Goal: Task Accomplishment & Management: Complete application form

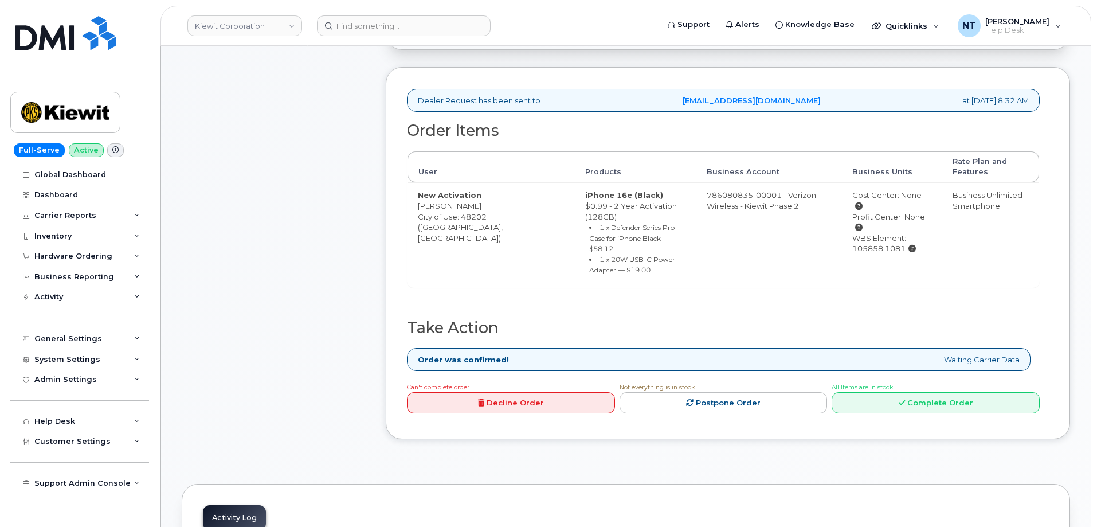
scroll to position [401, 0]
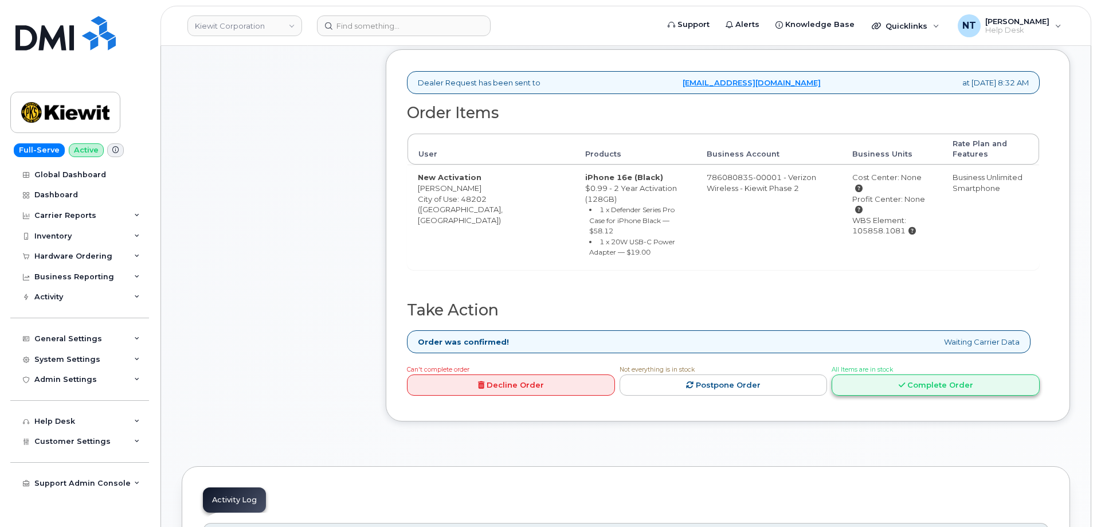
click at [904, 381] on icon at bounding box center [902, 384] width 6 height 7
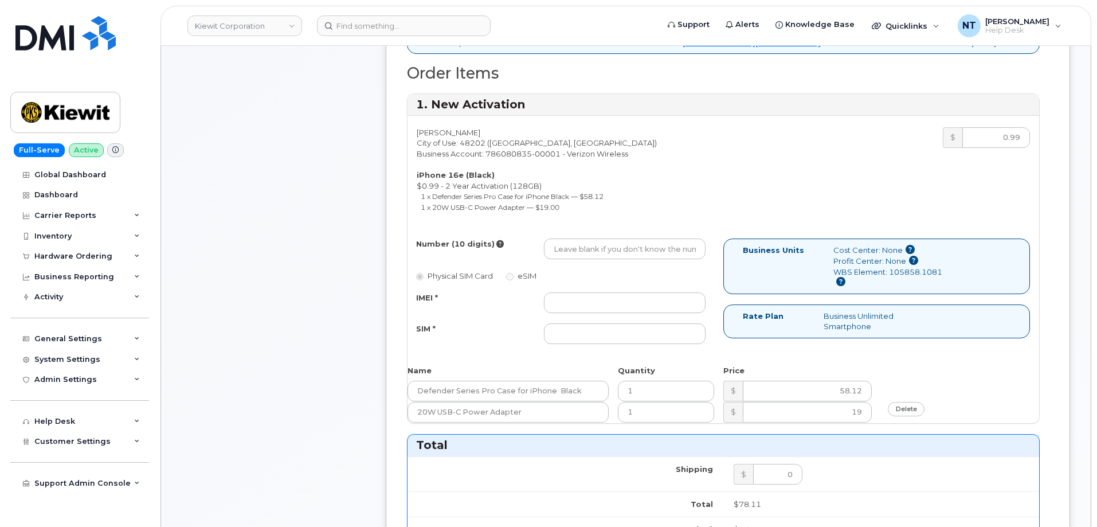
scroll to position [459, 0]
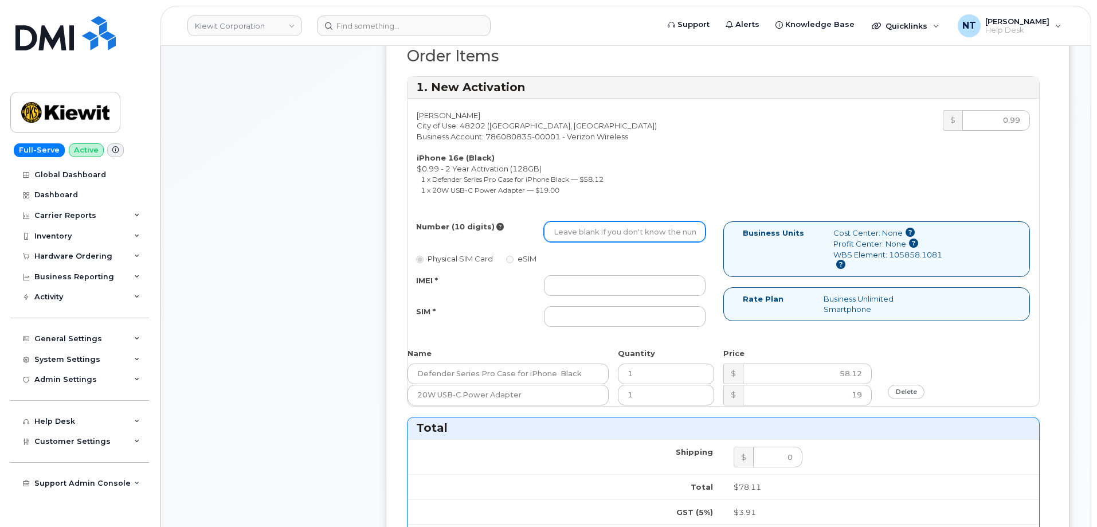
click at [594, 239] on input "Number (10 digits)" at bounding box center [625, 231] width 162 height 21
paste input "313-597-4072"
click at [592, 234] on input "313-597-4072" at bounding box center [625, 231] width 162 height 21
drag, startPoint x: 569, startPoint y: 233, endPoint x: 582, endPoint y: 236, distance: 13.9
click at [582, 236] on input "3135974072" at bounding box center [625, 231] width 162 height 21
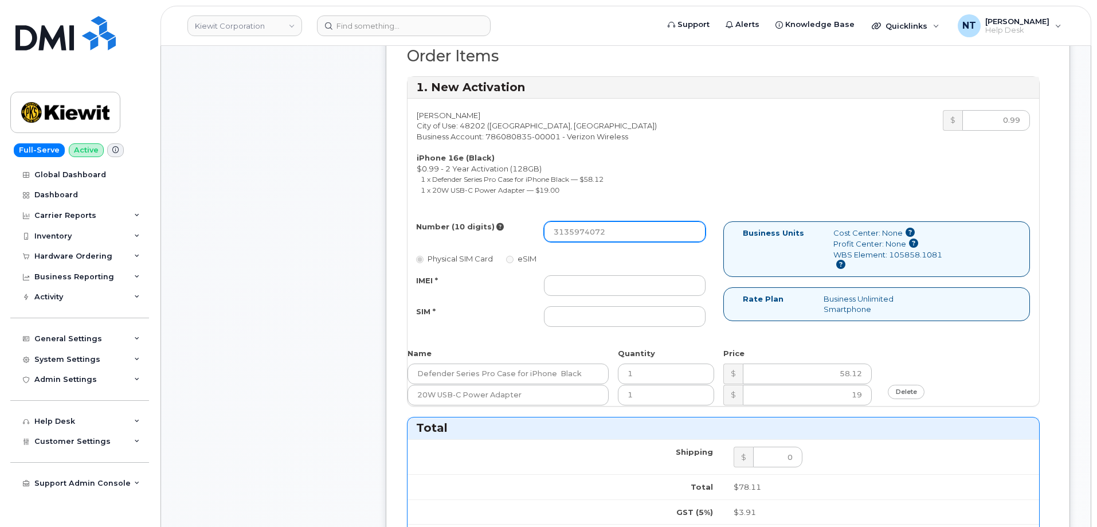
type input "3135974072"
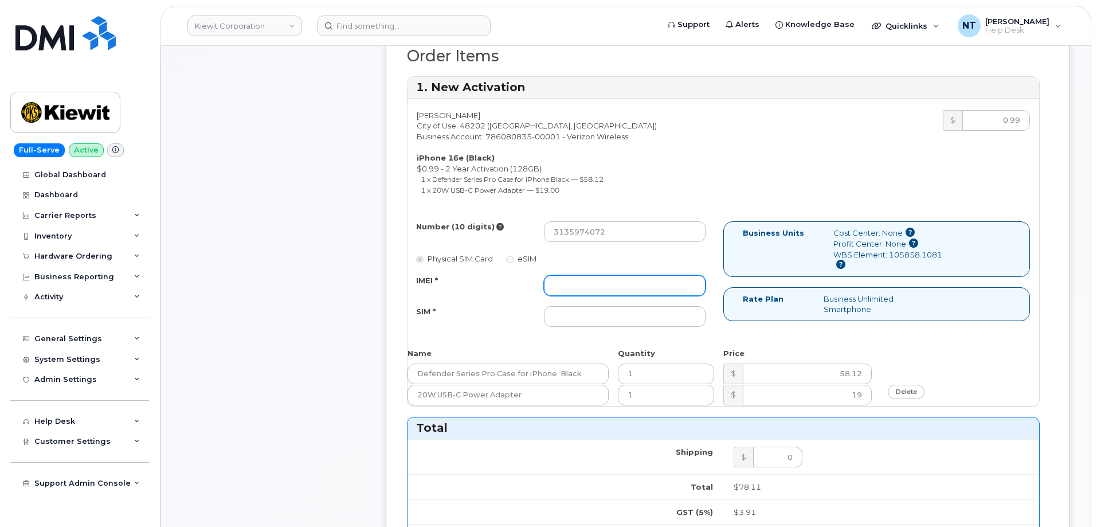
click at [572, 281] on input "IMEI *" at bounding box center [625, 285] width 162 height 21
paste input "353234881298192"
type input "353234881298192"
click at [607, 310] on input "SIM *" at bounding box center [625, 316] width 162 height 21
paste input "89043052010008889725002433718521"
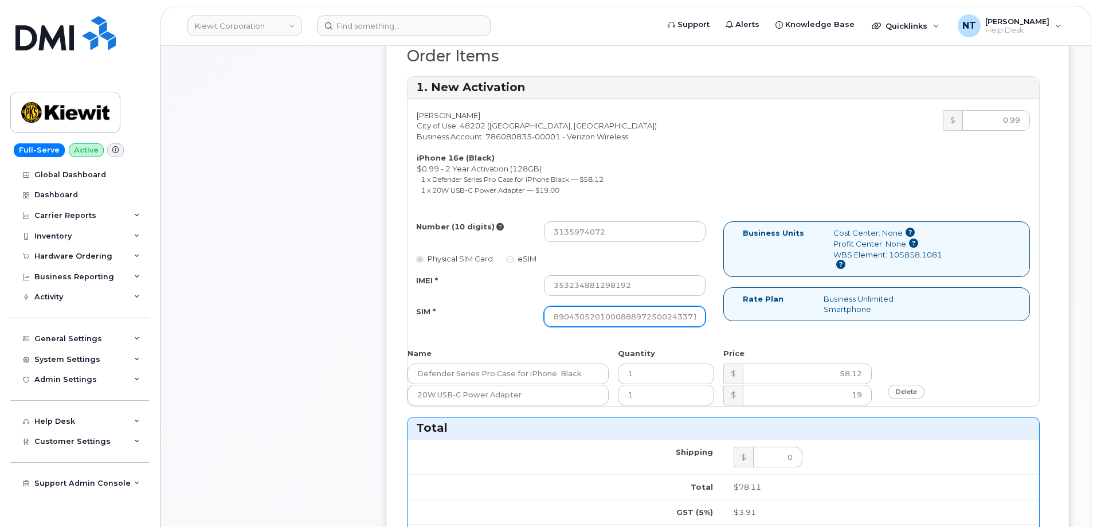
scroll to position [0, 22]
type input "89043052010008889725002433718521"
click at [286, 305] on div "Comments Leave Comment" at bounding box center [273, 399] width 183 height 1270
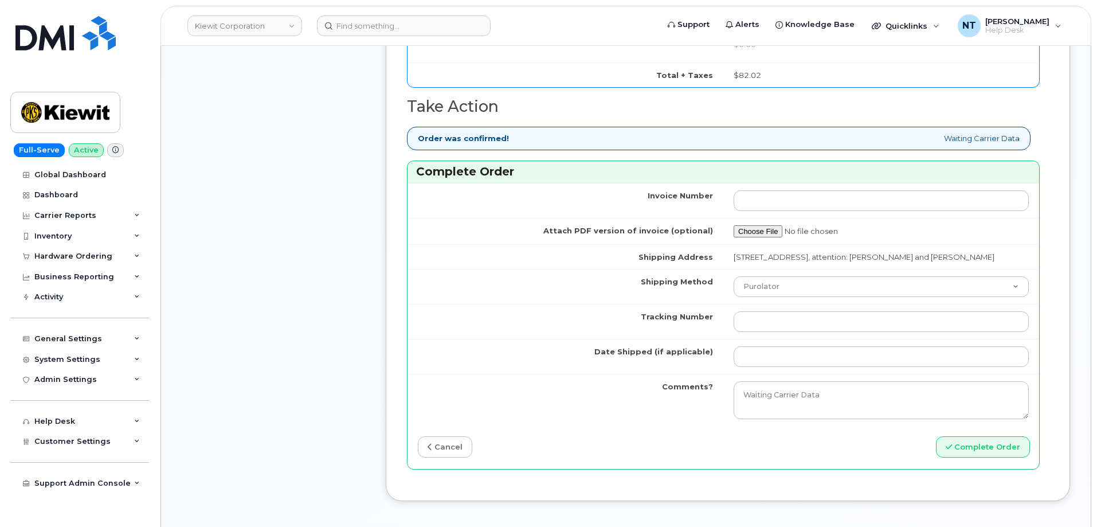
scroll to position [1032, 0]
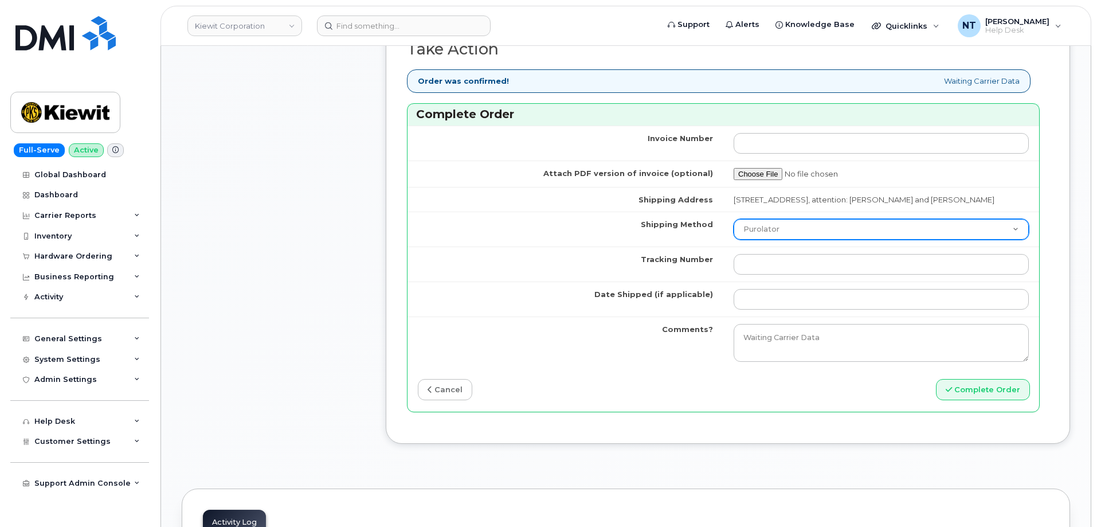
click at [773, 240] on select "Purolator UPS FedEx Canada Post Courier Other Drop Off Pick Up" at bounding box center [881, 229] width 295 height 21
select select "FedEx"
click at [734, 229] on select "Purolator UPS FedEx Canada Post Courier Other Drop Off Pick Up" at bounding box center [881, 229] width 295 height 21
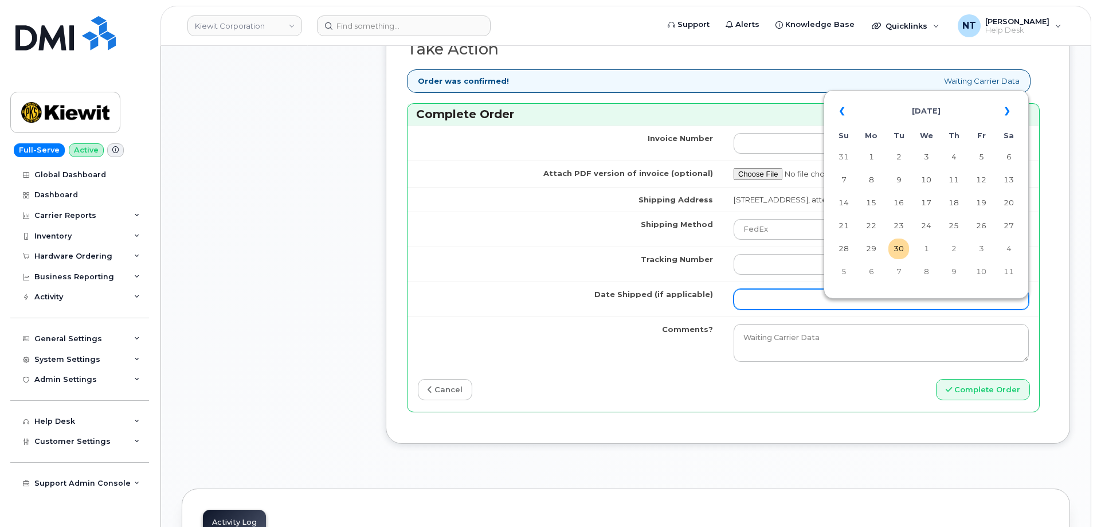
click at [766, 310] on input "Date Shipped (if applicable)" at bounding box center [881, 299] width 295 height 21
click at [902, 244] on td "30" at bounding box center [898, 248] width 21 height 21
type input "[DATE]"
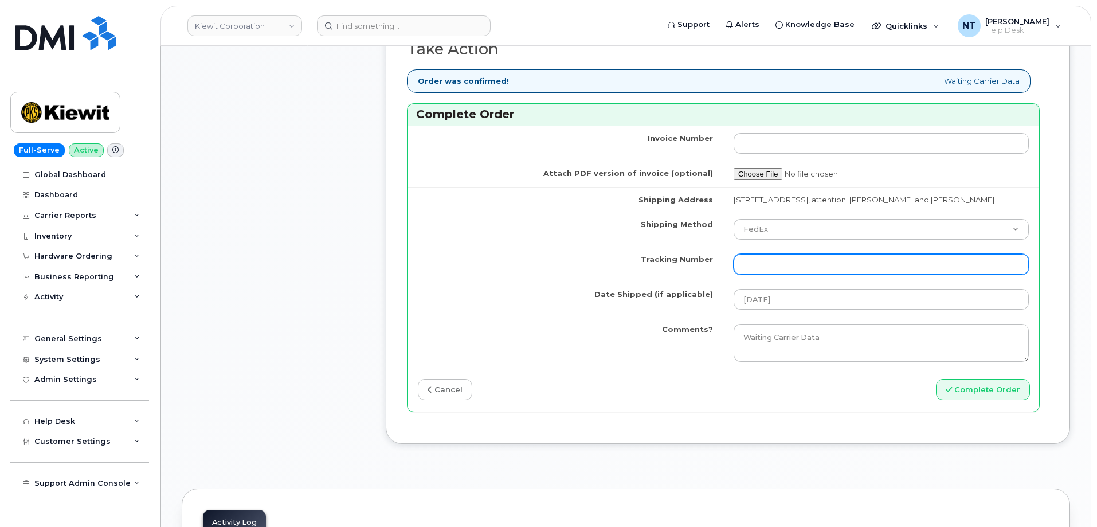
click at [779, 273] on input "Tracking Number" at bounding box center [881, 264] width 295 height 21
paste input "444401120594"
type input "444401120594"
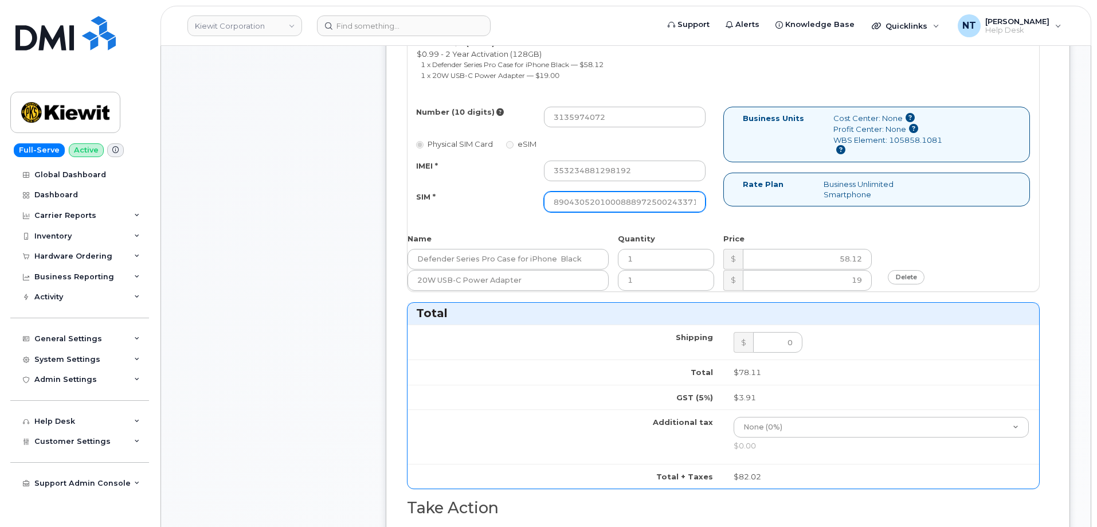
scroll to position [0, 22]
drag, startPoint x: 632, startPoint y: 205, endPoint x: 773, endPoint y: 228, distance: 143.4
click at [773, 228] on div "Blake Randolph City of Use: 48202 (Detroit, MI) Business Account: 786080835-000…" at bounding box center [724, 137] width 632 height 307
click at [267, 293] on div "Comments Leave Comment" at bounding box center [273, 285] width 183 height 1270
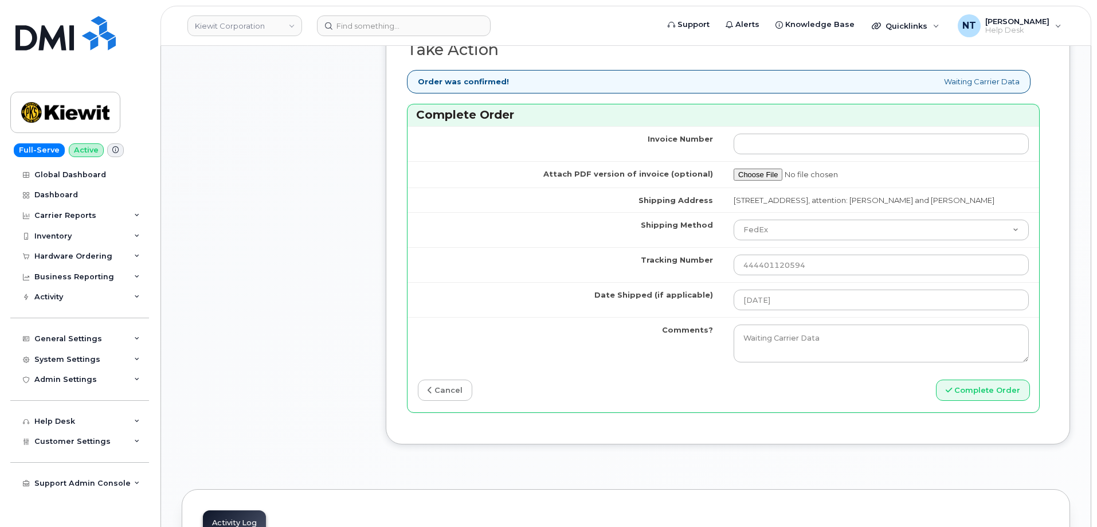
scroll to position [1032, 0]
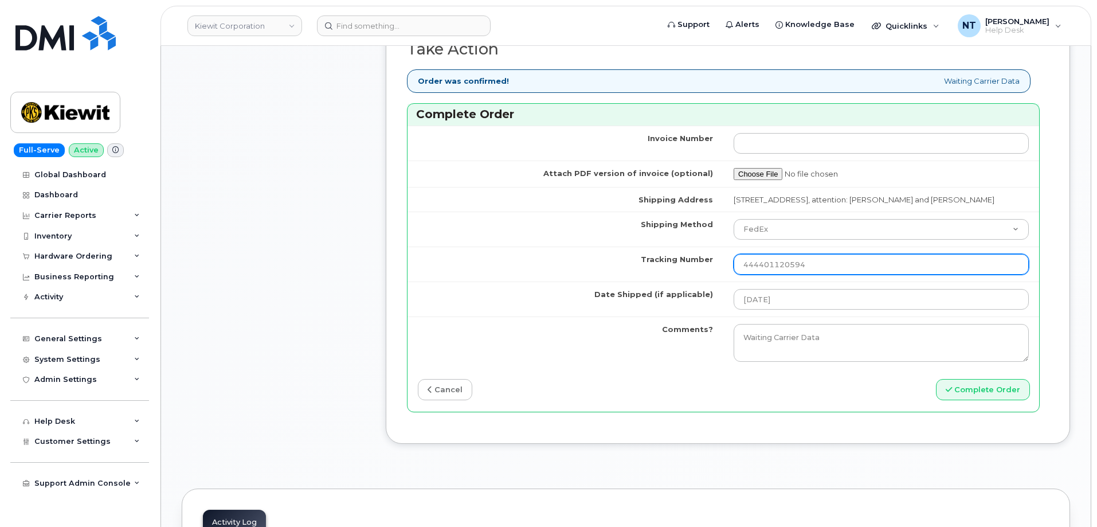
drag, startPoint x: 763, startPoint y: 279, endPoint x: 784, endPoint y: 281, distance: 21.3
click at [784, 275] on input "444401120594" at bounding box center [881, 264] width 295 height 21
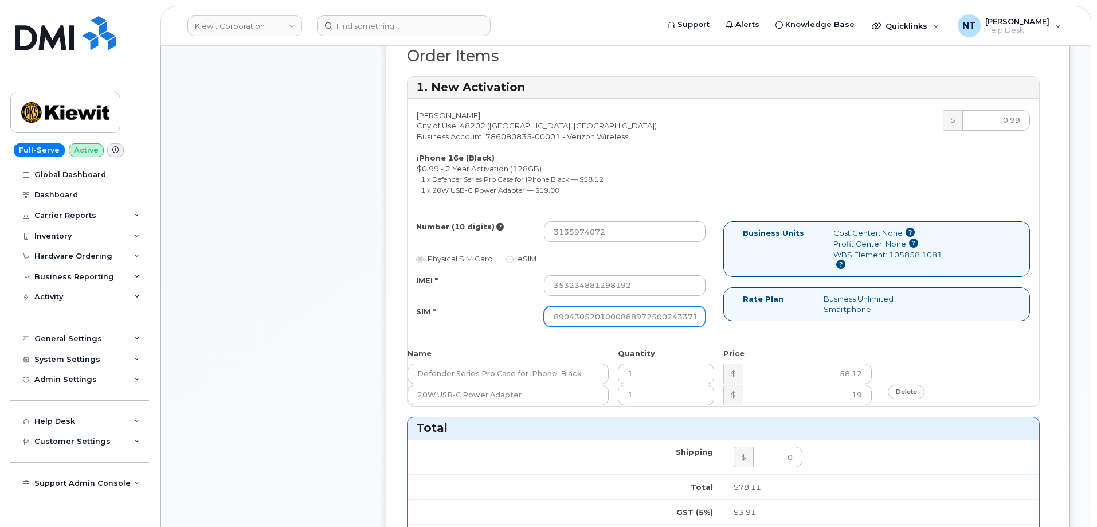
scroll to position [0, 22]
drag, startPoint x: 645, startPoint y: 321, endPoint x: 733, endPoint y: 342, distance: 90.1
click at [733, 342] on div "Blake Randolph City of Use: 48202 (Detroit, MI) Business Account: 786080835-000…" at bounding box center [724, 252] width 632 height 307
click at [331, 392] on div "Comments Leave Comment" at bounding box center [273, 399] width 183 height 1270
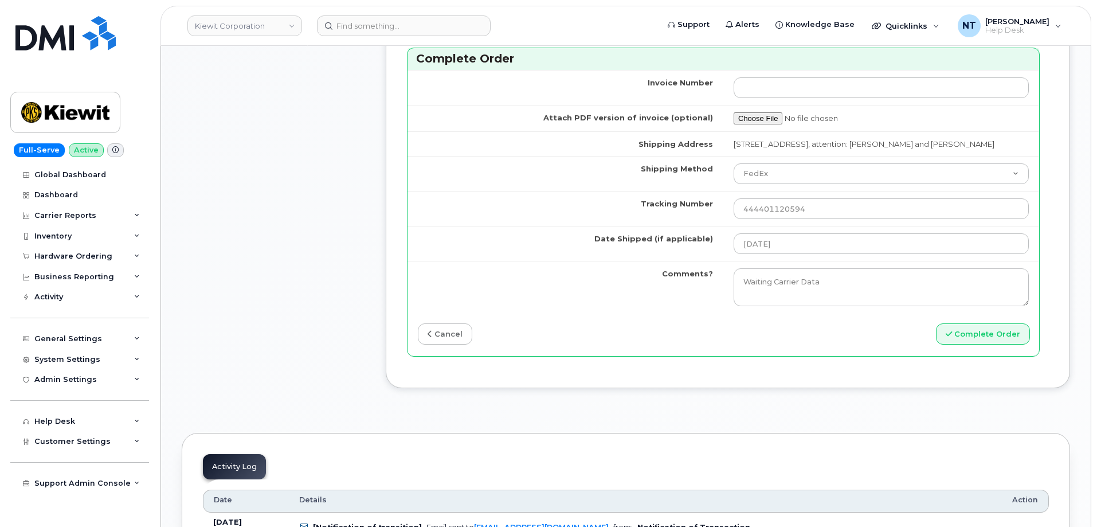
scroll to position [1089, 0]
drag, startPoint x: 966, startPoint y: 343, endPoint x: 362, endPoint y: 230, distance: 614.6
click at [972, 335] on button "Complete Order" at bounding box center [983, 332] width 94 height 21
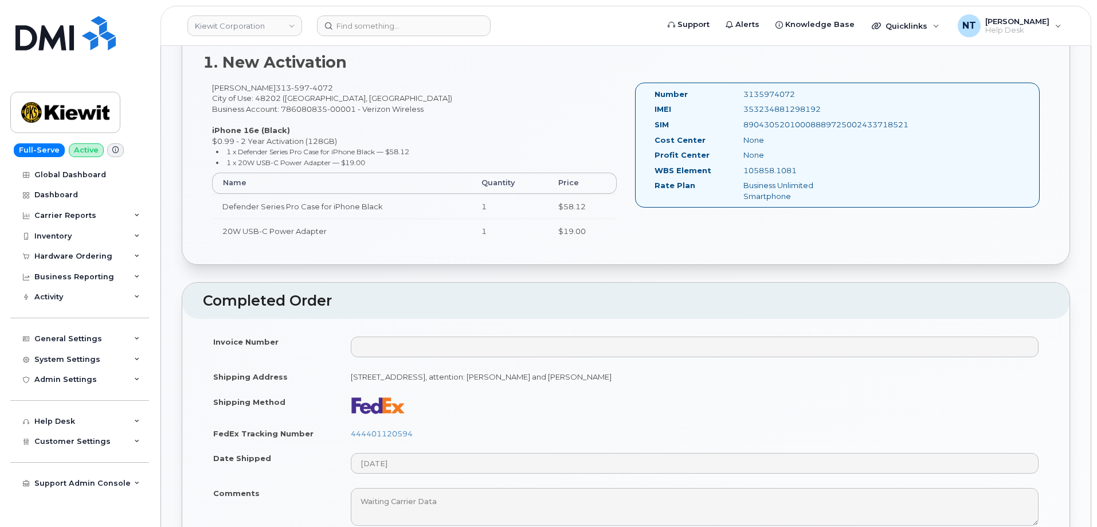
scroll to position [516, 0]
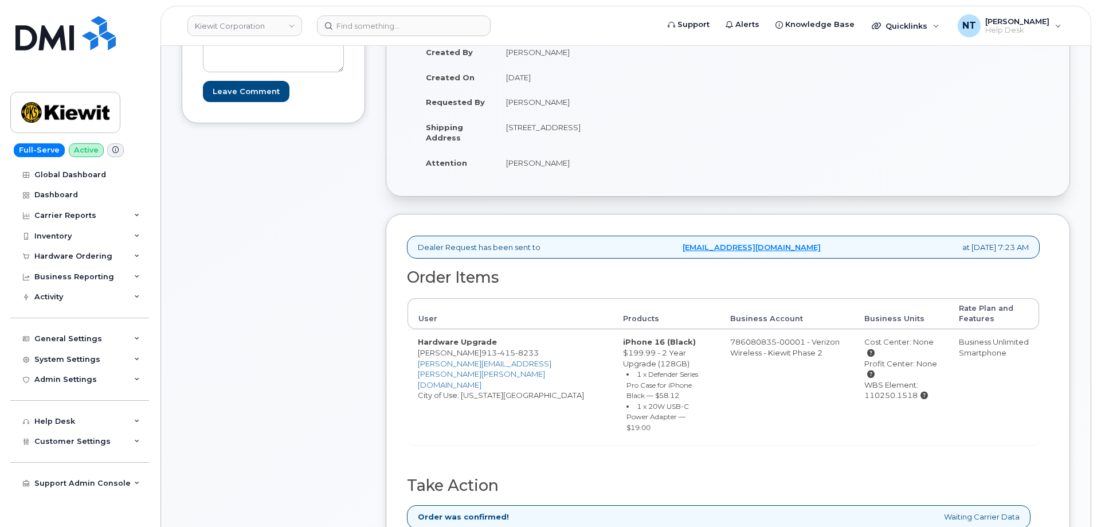
scroll to position [287, 0]
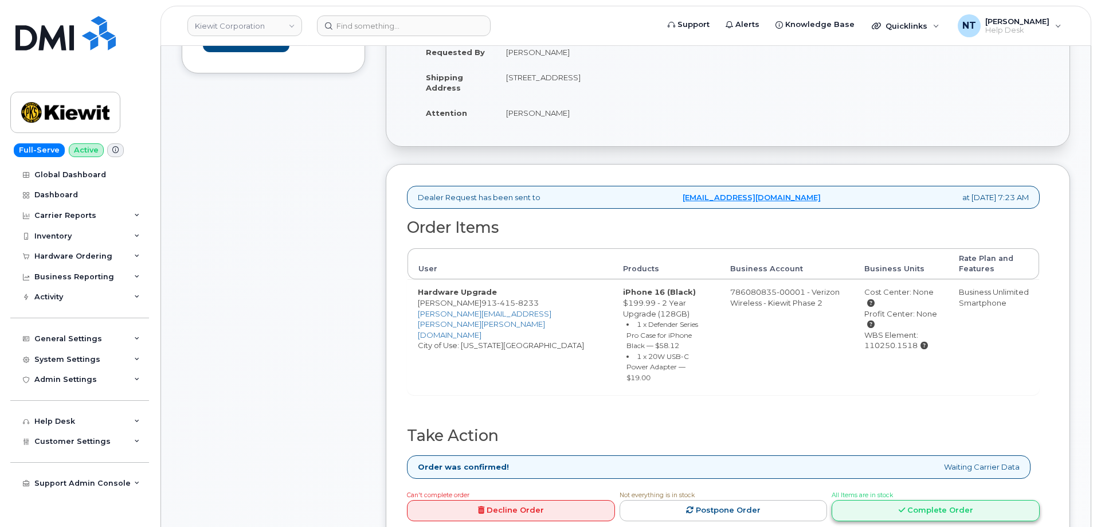
click at [898, 500] on link "Complete Order" at bounding box center [936, 510] width 208 height 21
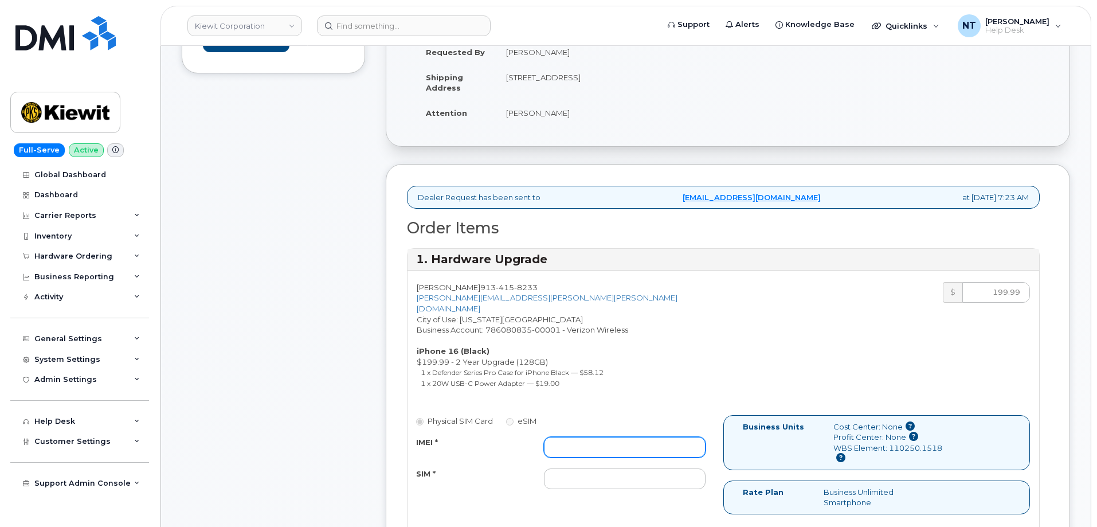
click at [584, 445] on input "IMEI *" at bounding box center [625, 447] width 162 height 21
paste input "356422162363572"
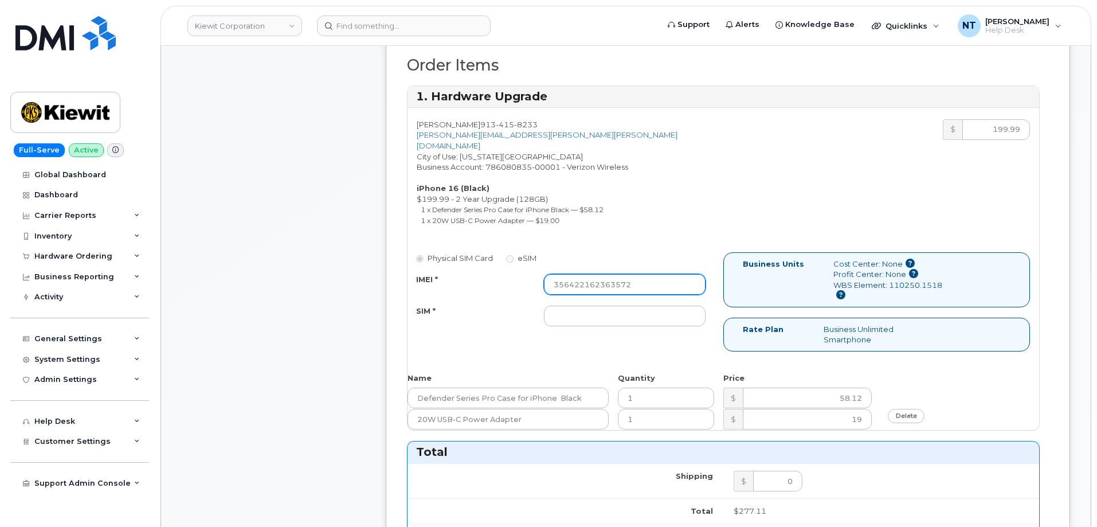
scroll to position [516, 0]
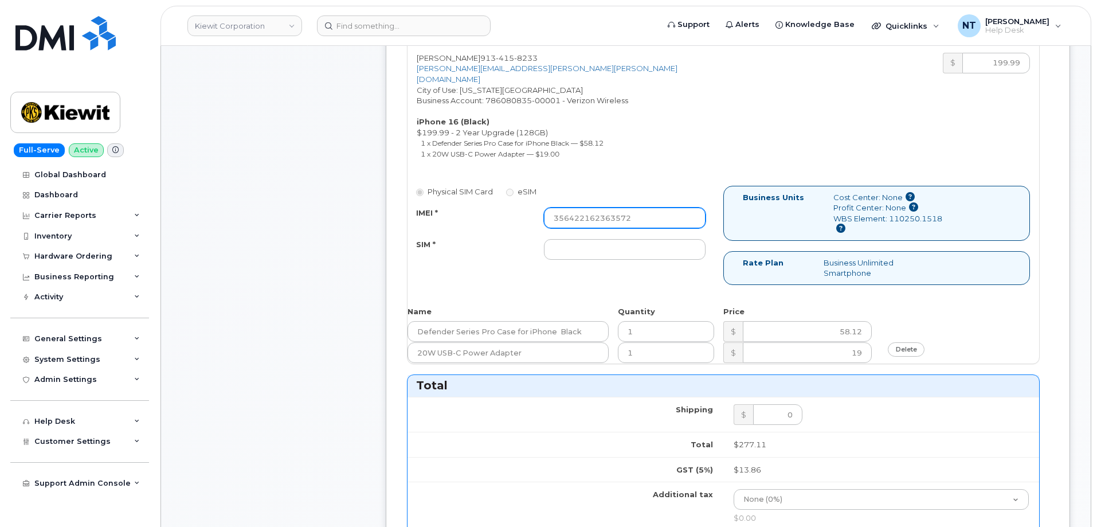
type input "356422162363572"
click at [569, 239] on input "SIM *" at bounding box center [625, 249] width 162 height 21
paste input "89049032007408885200216209767765"
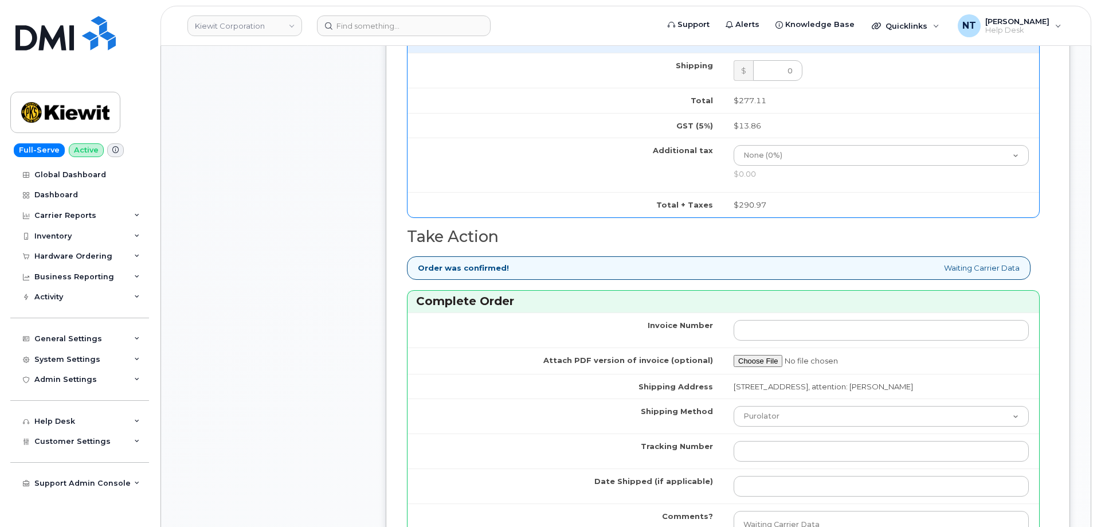
scroll to position [1146, 0]
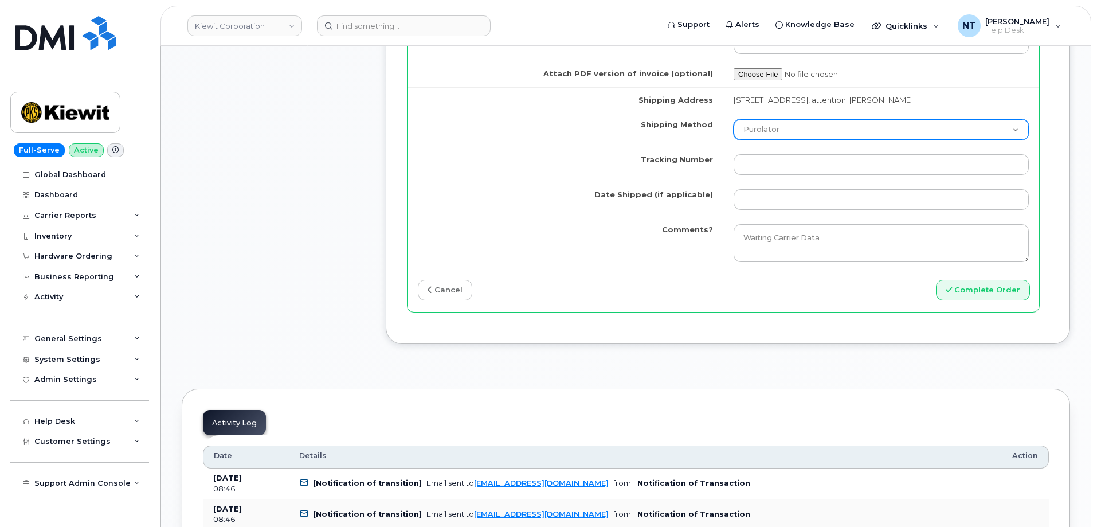
type input "89049032007408885200216209767765"
click at [771, 138] on select "Purolator UPS FedEx Canada Post Courier Other Drop Off Pick Up" at bounding box center [881, 129] width 295 height 21
select select "FedEx"
click at [734, 119] on select "Purolator UPS FedEx Canada Post Courier Other Drop Off Pick Up" at bounding box center [881, 129] width 295 height 21
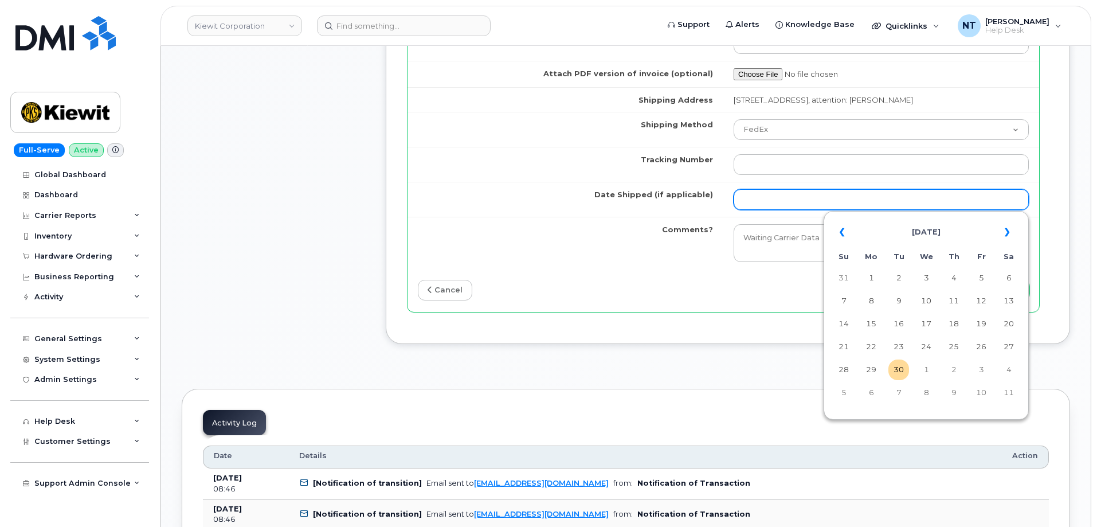
click at [768, 200] on input "Date Shipped (if applicable)" at bounding box center [881, 199] width 295 height 21
click at [902, 376] on td "30" at bounding box center [898, 369] width 21 height 21
type input "[DATE]"
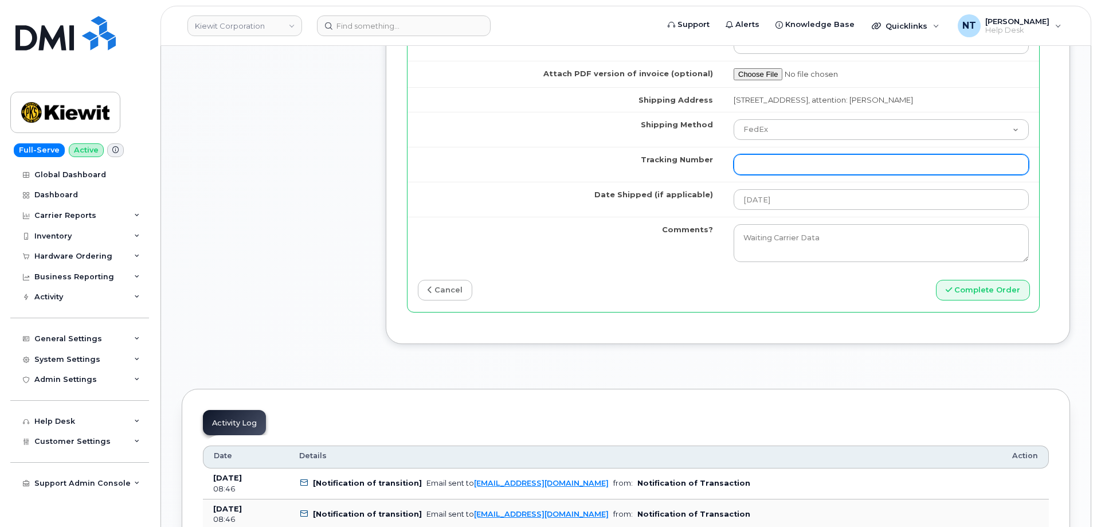
click at [773, 161] on input "Tracking Number" at bounding box center [881, 164] width 295 height 21
paste input "444401120620"
type input "444401120620"
drag, startPoint x: 765, startPoint y: 169, endPoint x: 783, endPoint y: 171, distance: 17.9
click at [783, 171] on input "444401120620" at bounding box center [881, 164] width 295 height 21
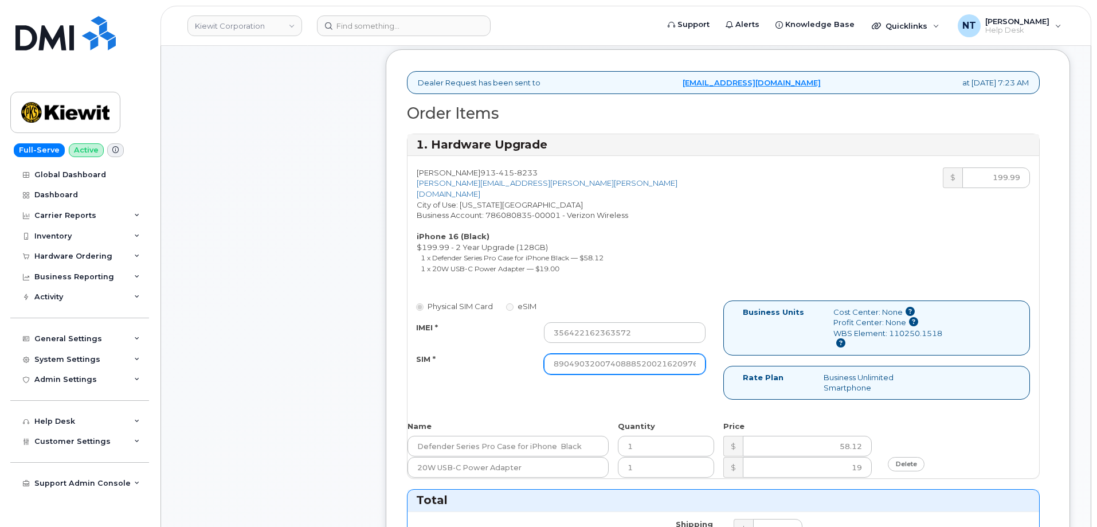
scroll to position [0, 22]
drag, startPoint x: 646, startPoint y: 359, endPoint x: 734, endPoint y: 358, distance: 87.7
click at [734, 358] on div "Physical SIM Card eSIM IMEI * 356422162363572 SIM * 890490320074088852002162097…" at bounding box center [724, 354] width 632 height 109
click at [695, 356] on input "89049032007408885200216209767765" at bounding box center [625, 364] width 162 height 21
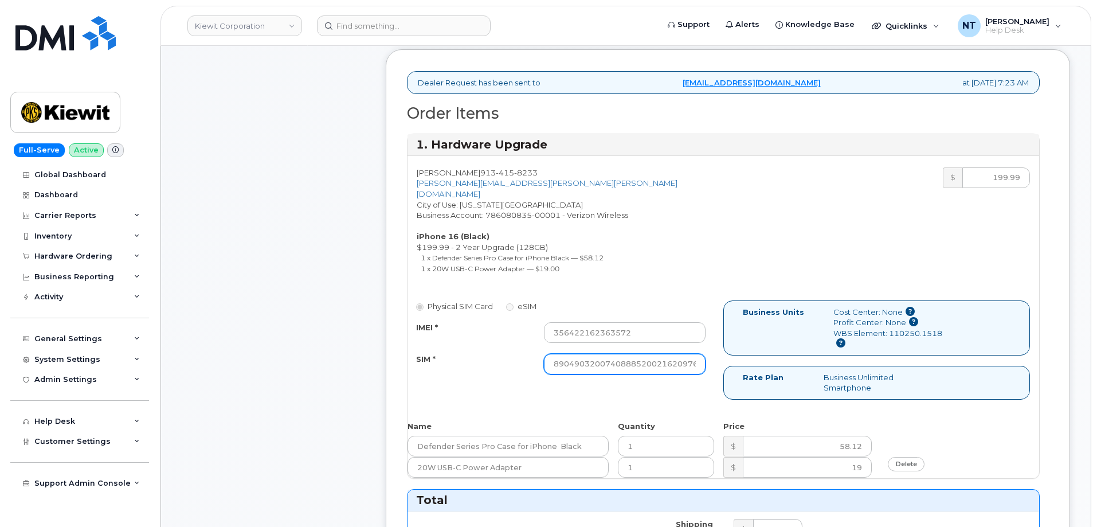
drag, startPoint x: 697, startPoint y: 352, endPoint x: 540, endPoint y: 362, distance: 157.4
click at [540, 362] on div "89049032007408885200216209767765" at bounding box center [624, 364] width 179 height 21
click at [554, 355] on input "89049032007408885200216209767765" at bounding box center [625, 364] width 162 height 21
drag, startPoint x: 554, startPoint y: 355, endPoint x: 715, endPoint y: 362, distance: 161.8
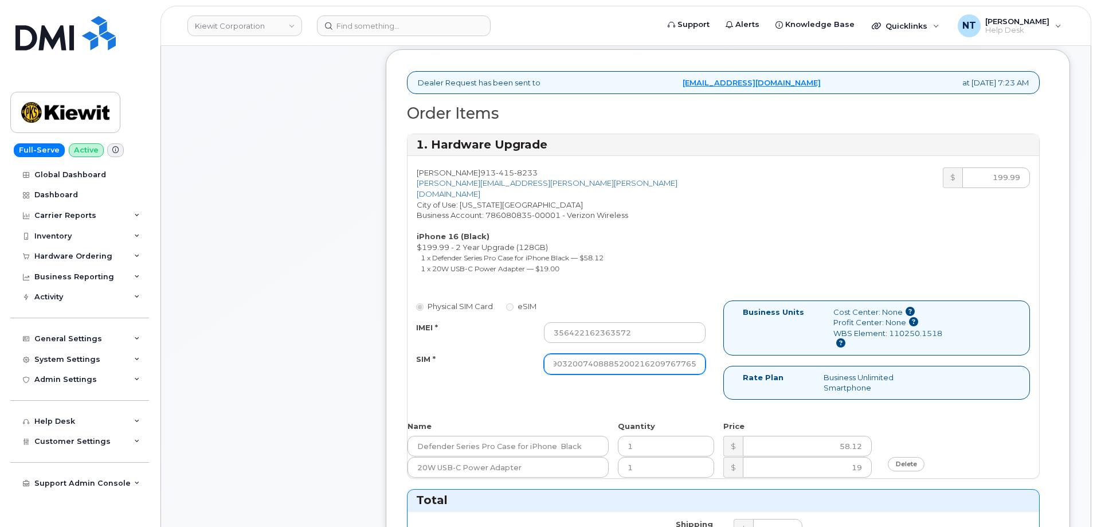
click at [715, 362] on div "Physical SIM Card eSIM IMEI * 356422162363572 SIM * 890490320074088852002162097…" at bounding box center [566, 342] width 316 height 85
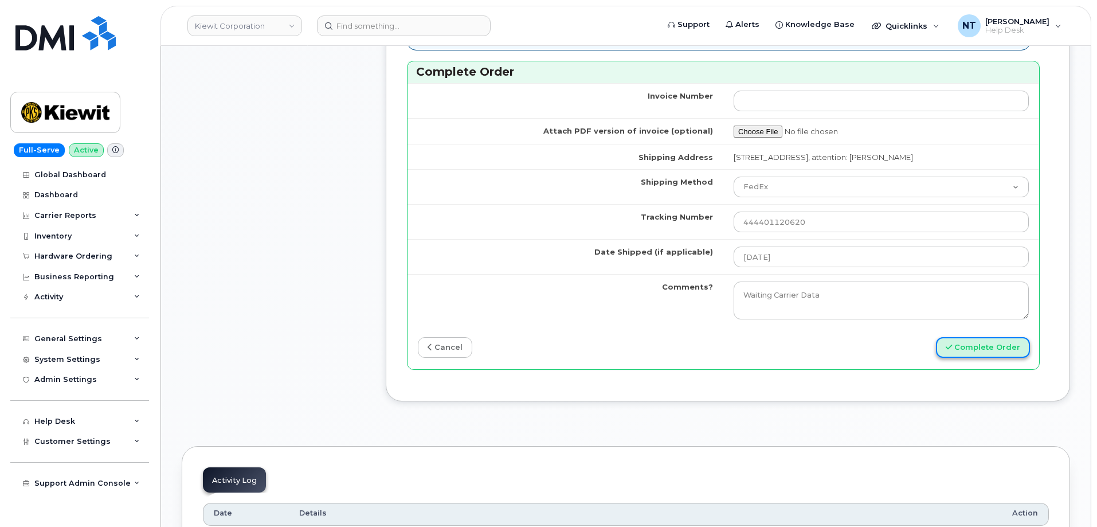
scroll to position [0, 0]
click at [1002, 347] on button "Complete Order" at bounding box center [983, 347] width 94 height 21
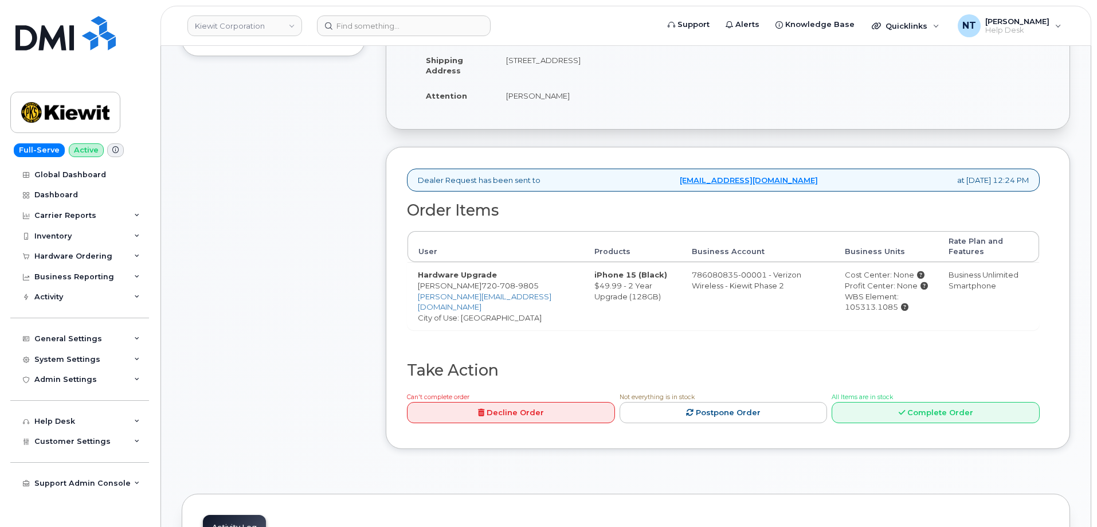
scroll to position [344, 0]
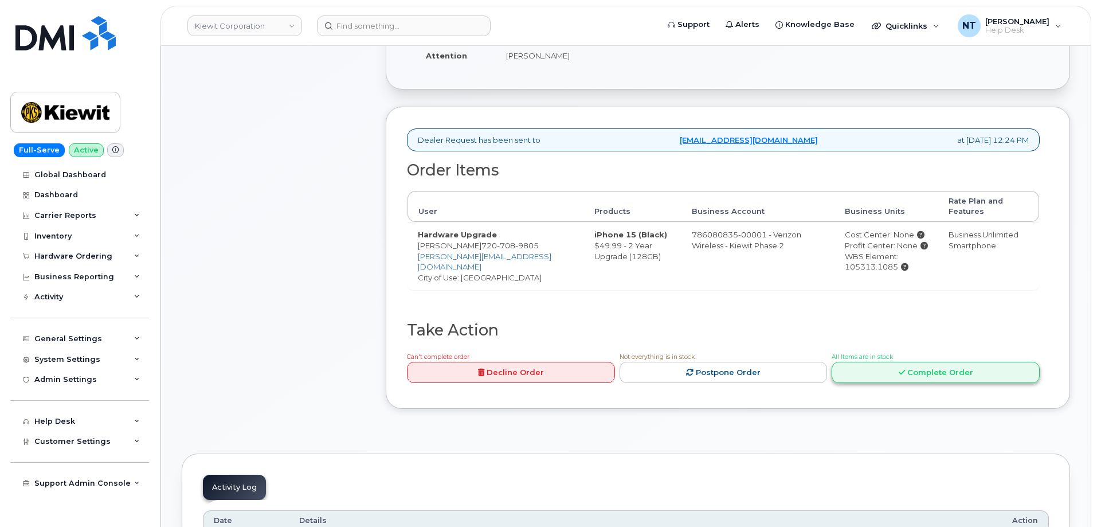
click at [898, 362] on link "Complete Order" at bounding box center [936, 372] width 208 height 21
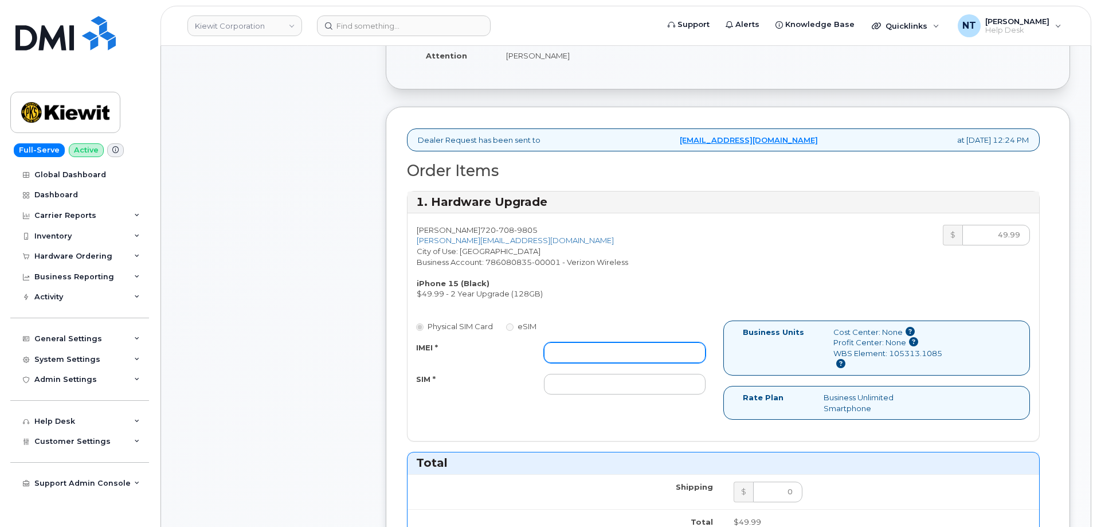
click at [600, 351] on input "IMEI *" at bounding box center [625, 352] width 162 height 21
paste input "357491836572107"
type input "357491836572107"
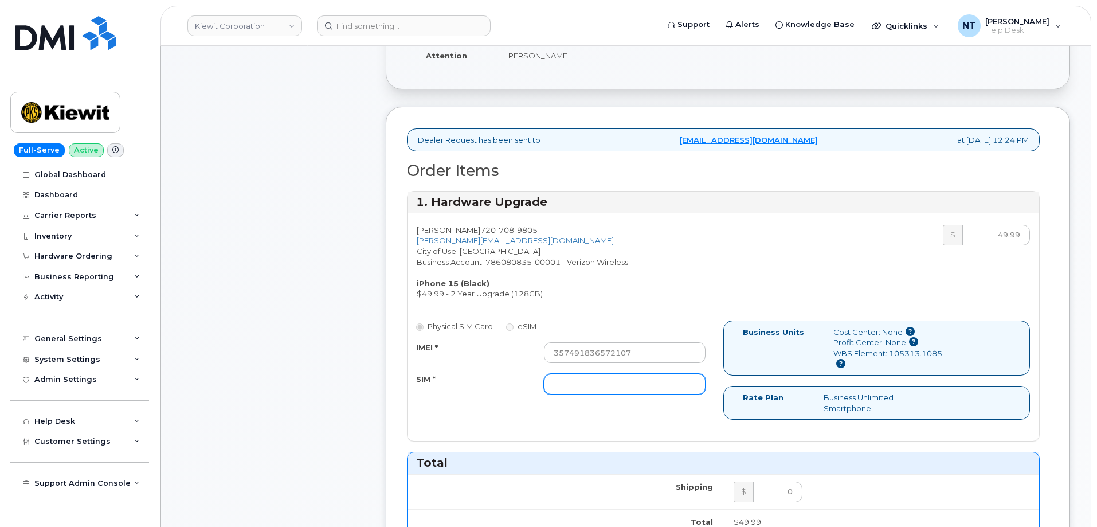
click at [589, 388] on input "SIM *" at bounding box center [625, 384] width 162 height 21
paste input "89049032007208888800208518100951"
type input "89049032007208888800208518100951"
click at [303, 370] on div "Comments Leave Comment" at bounding box center [273, 463] width 183 height 1168
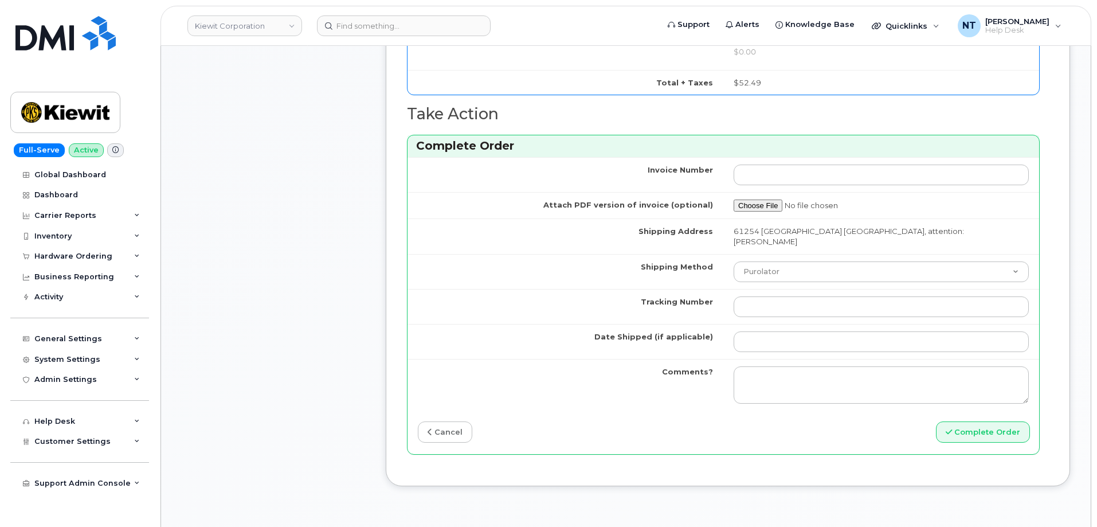
scroll to position [917, 0]
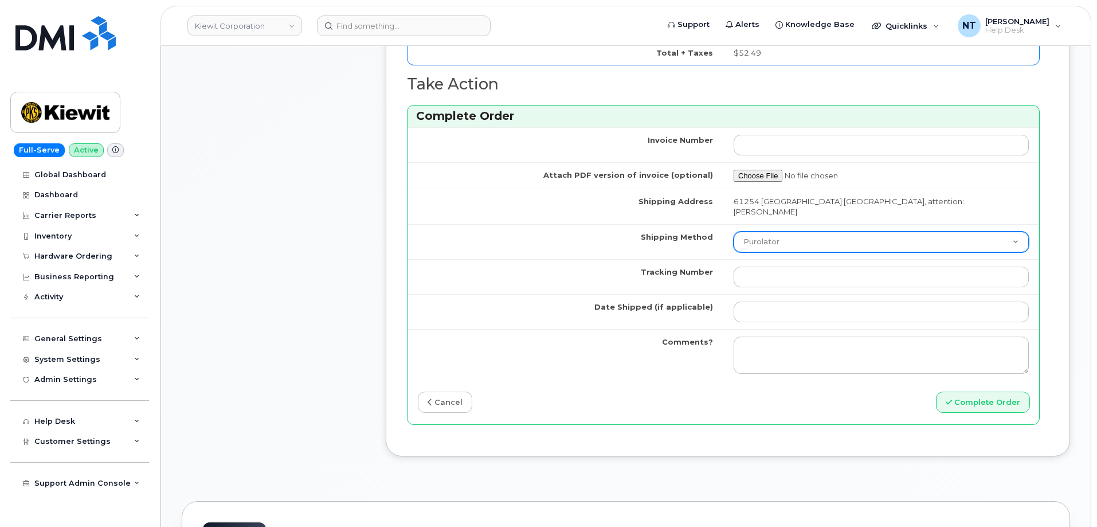
click at [798, 238] on select "Purolator UPS FedEx Canada Post Courier Other Drop Off Pick Up" at bounding box center [881, 242] width 295 height 21
select select "FedEx"
click at [734, 232] on select "Purolator UPS FedEx Canada Post Courier Other Drop Off Pick Up" at bounding box center [881, 242] width 295 height 21
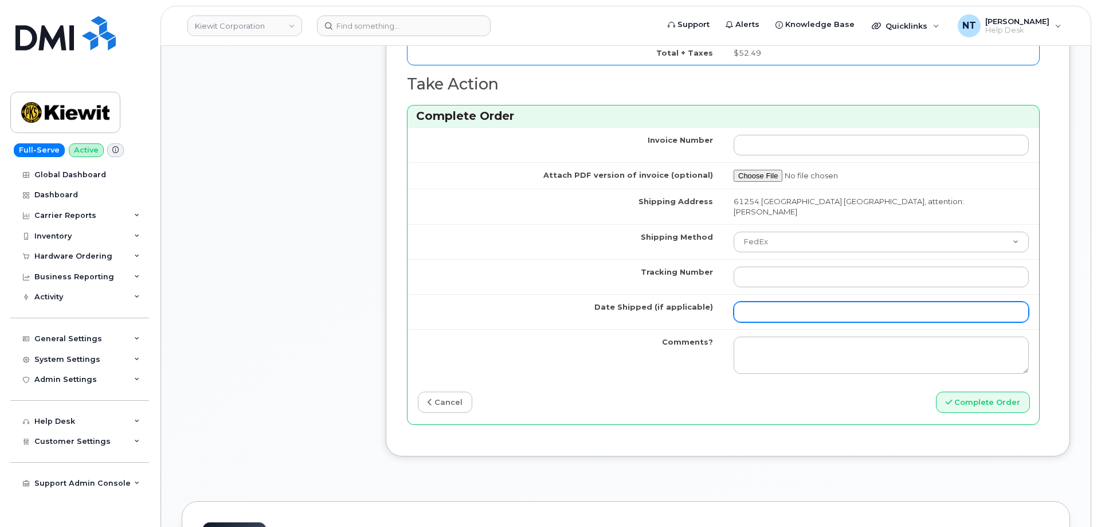
drag, startPoint x: 784, startPoint y: 298, endPoint x: 782, endPoint y: 311, distance: 13.3
click at [784, 301] on td at bounding box center [881, 311] width 316 height 35
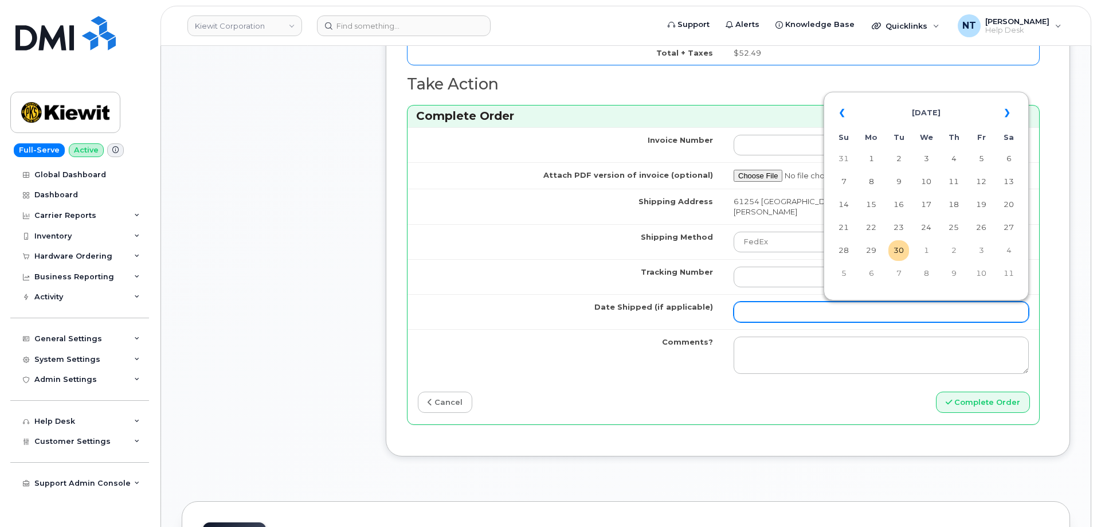
click at [782, 311] on input "Date Shipped (if applicable)" at bounding box center [881, 312] width 295 height 21
drag, startPoint x: 899, startPoint y: 251, endPoint x: 878, endPoint y: 258, distance: 22.3
click at [899, 251] on td "30" at bounding box center [898, 250] width 21 height 21
type input "[DATE]"
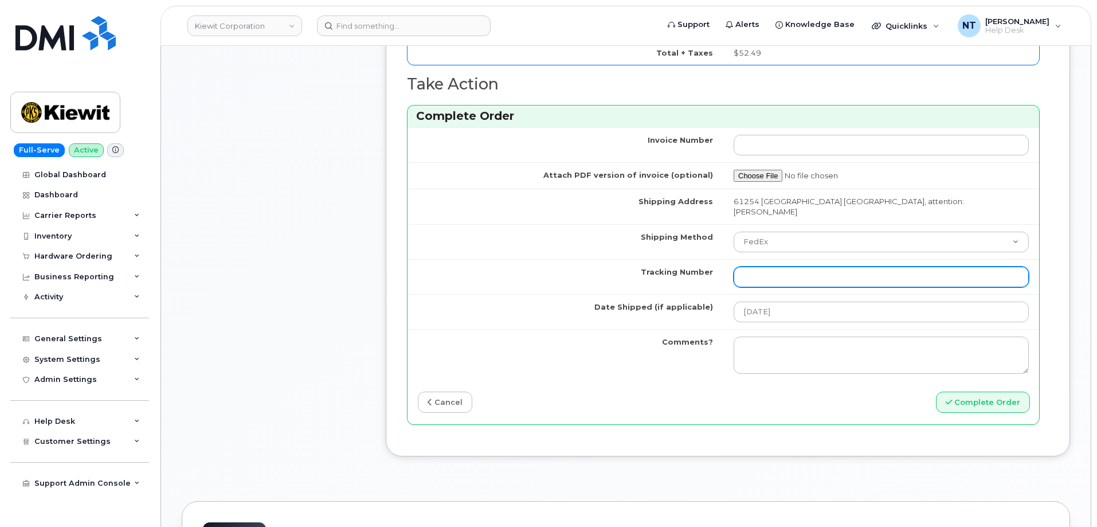
click at [762, 274] on input "Tracking Number" at bounding box center [881, 277] width 295 height 21
paste input "444401120686"
type input "444401120686"
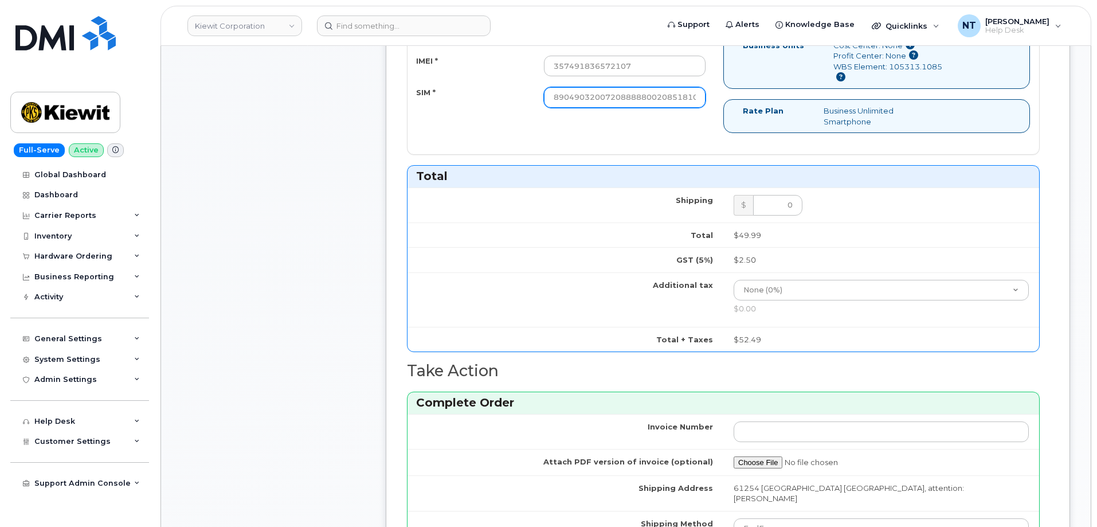
scroll to position [0, 22]
drag, startPoint x: 646, startPoint y: 105, endPoint x: 737, endPoint y: 115, distance: 91.6
click at [737, 115] on div "Physical SIM Card eSIM IMEI * 357491836572107 SIM * 890490320072088888002085181…" at bounding box center [724, 88] width 632 height 109
click at [324, 174] on div "Comments Leave Comment" at bounding box center [273, 176] width 183 height 1168
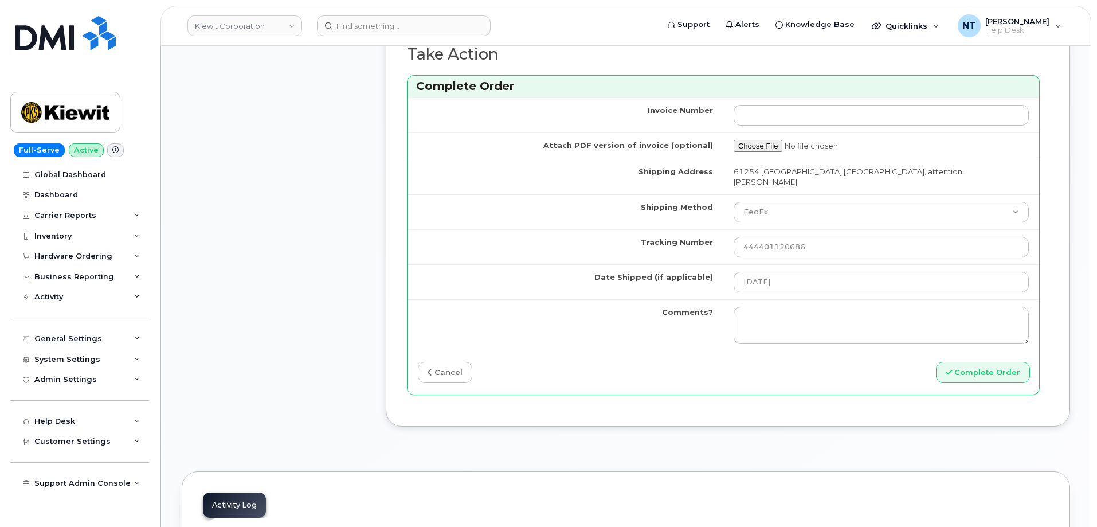
scroll to position [974, 0]
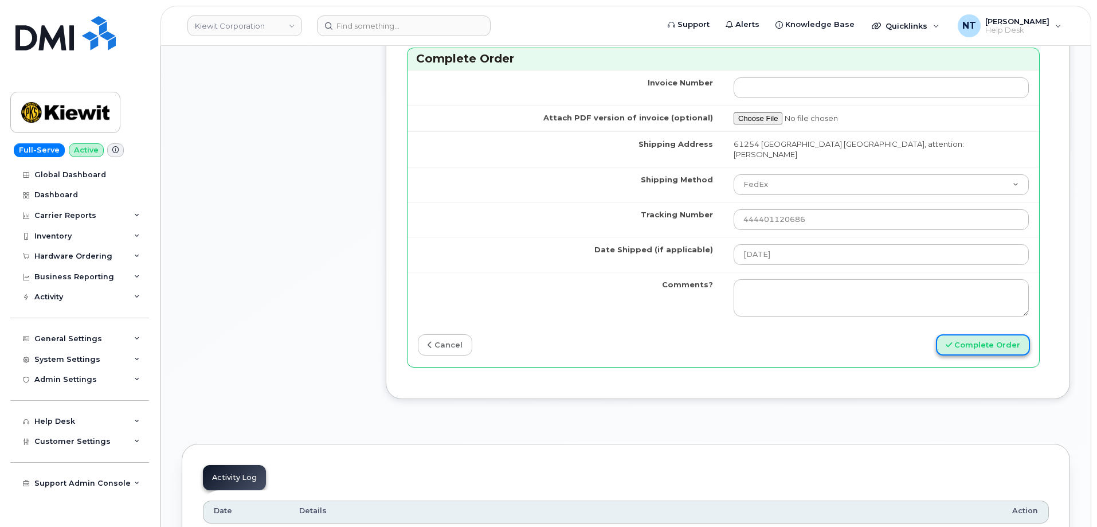
click at [955, 339] on button "Complete Order" at bounding box center [983, 344] width 94 height 21
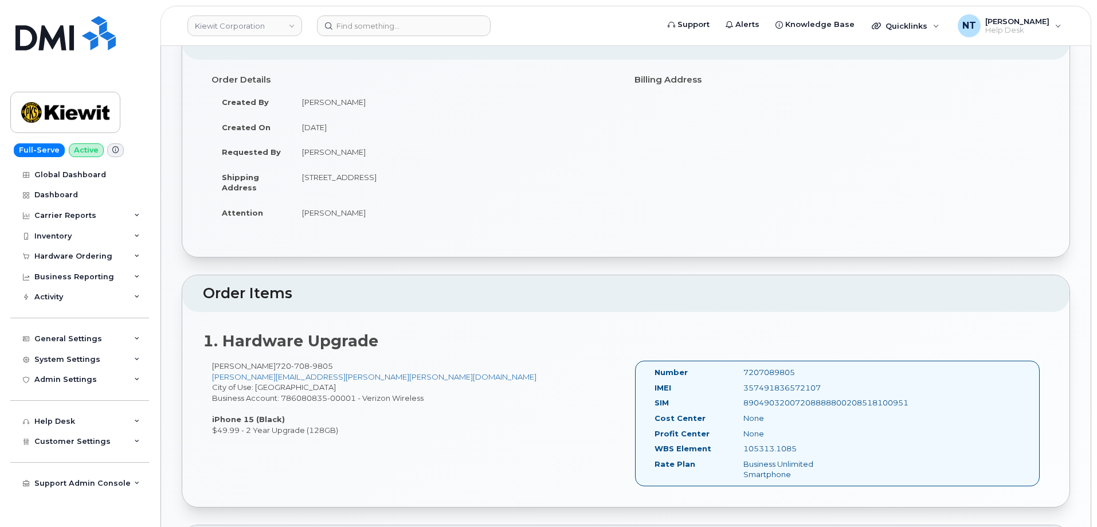
scroll to position [287, 0]
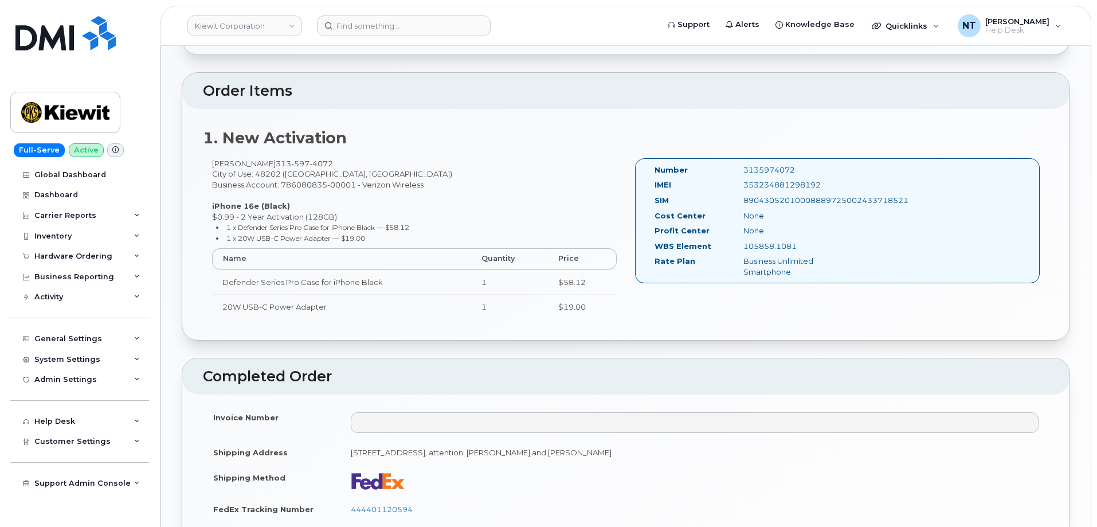
scroll to position [403, 0]
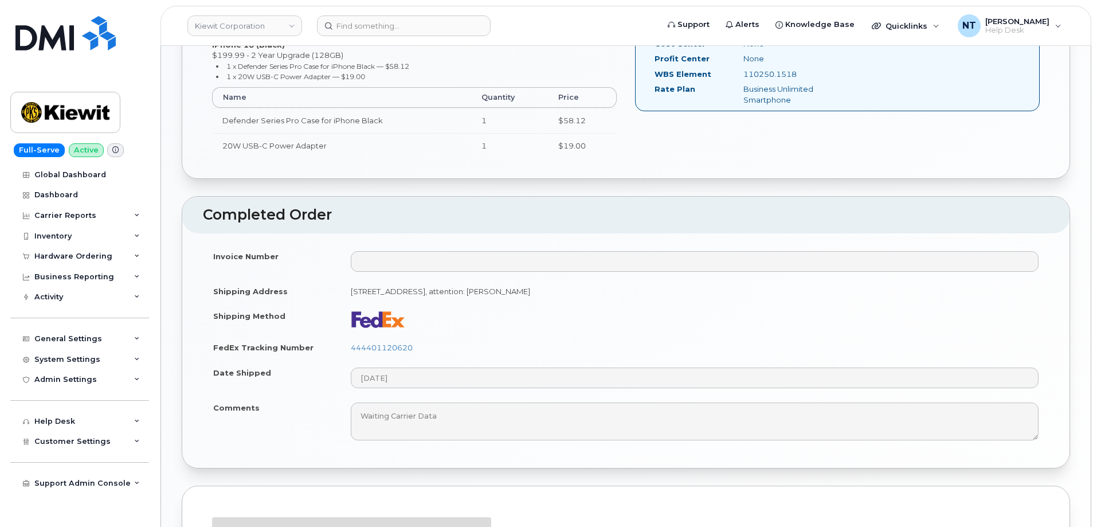
scroll to position [574, 0]
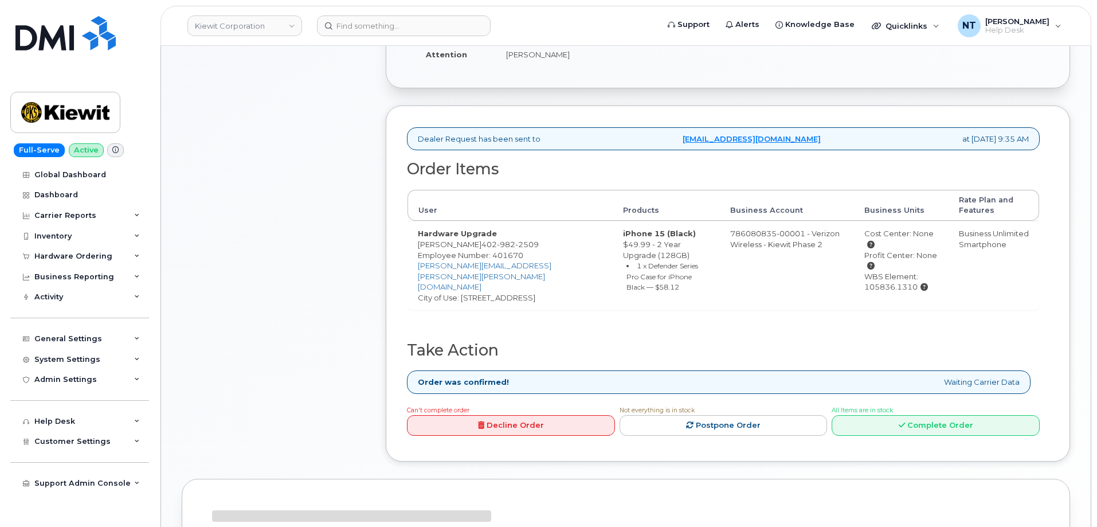
scroll to position [346, 0]
click at [965, 417] on link "Complete Order" at bounding box center [936, 424] width 208 height 21
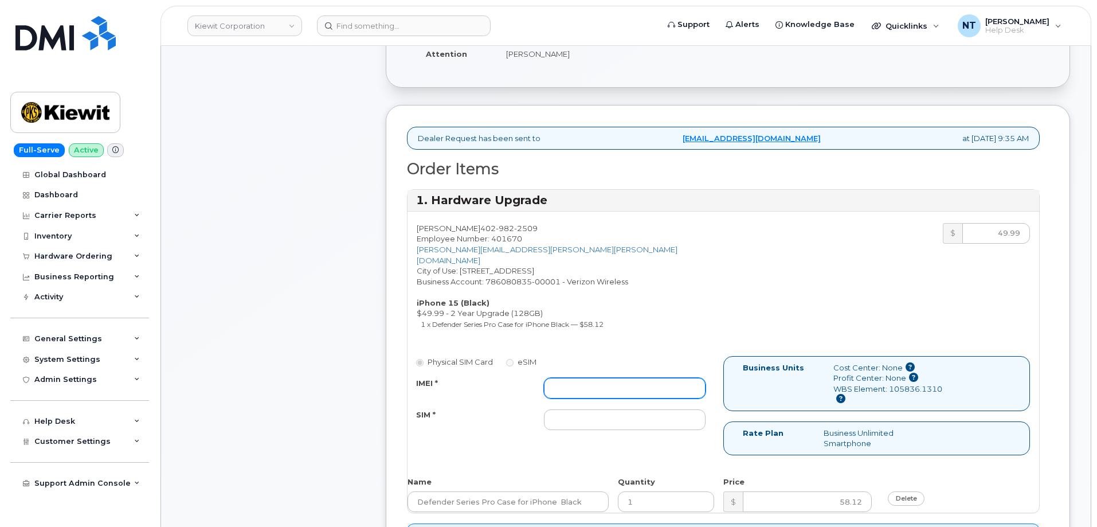
click at [577, 378] on input "IMEI *" at bounding box center [625, 388] width 162 height 21
paste input "357491836185397"
type input "357491836185397"
click at [625, 416] on input "SIM *" at bounding box center [625, 419] width 162 height 21
paste input "89049032007208888800212020124155"
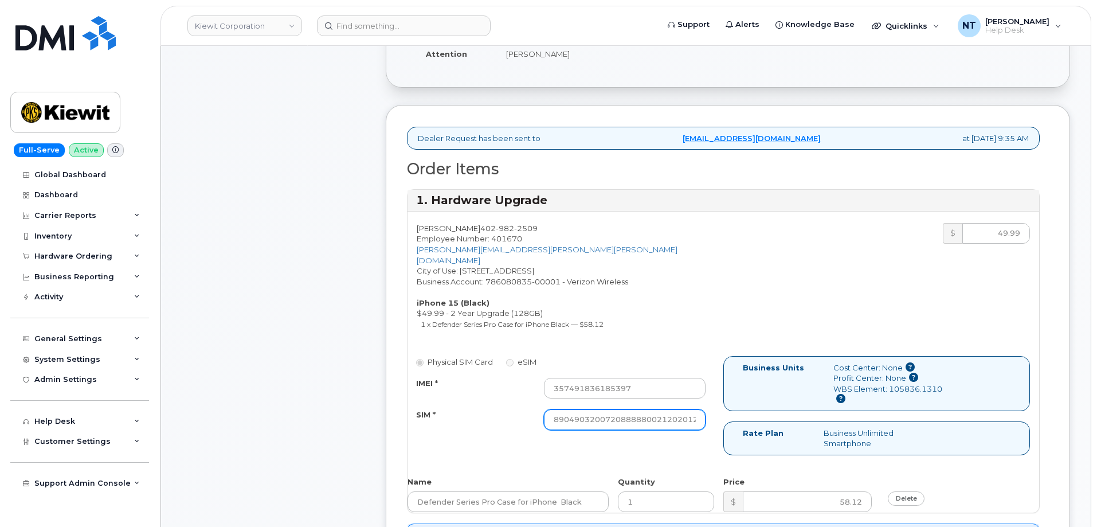
scroll to position [0, 22]
type input "89049032007208888800212020124155"
click at [334, 382] on div "Comments Leave Comment" at bounding box center [273, 508] width 183 height 1263
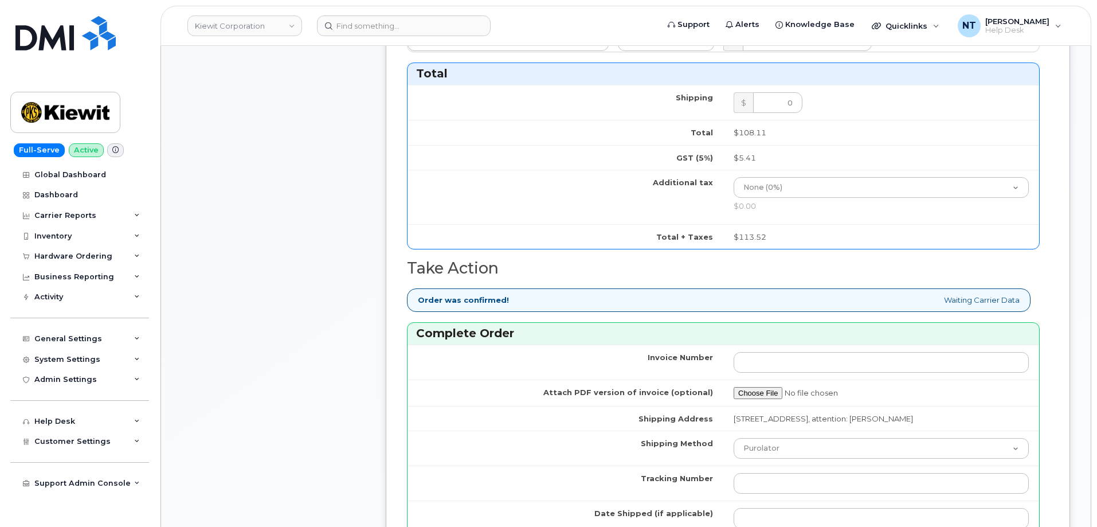
scroll to position [919, 0]
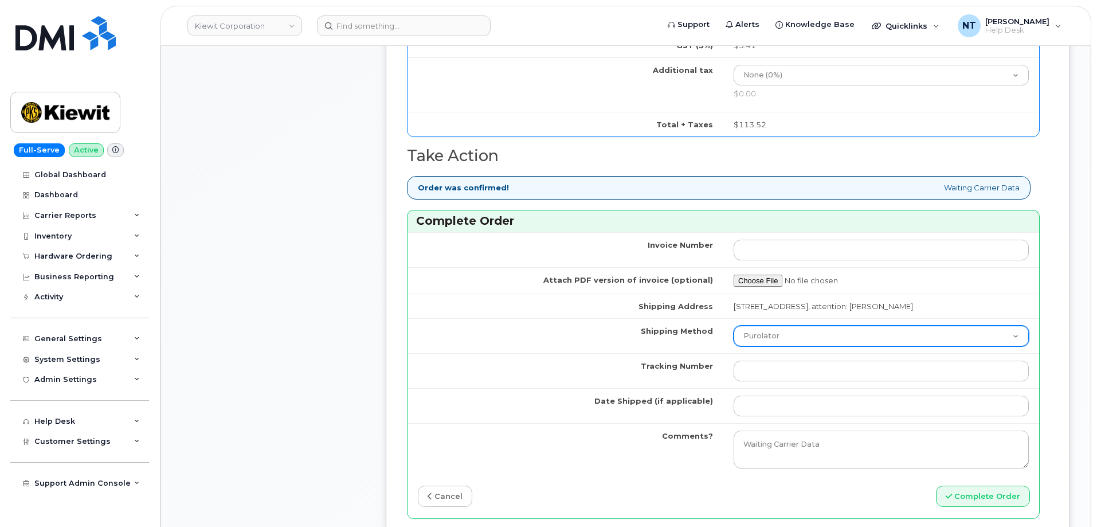
click at [817, 335] on select "Purolator UPS FedEx Canada Post Courier Other Drop Off Pick Up" at bounding box center [881, 336] width 295 height 21
select select "FedEx"
click at [734, 326] on select "Purolator UPS FedEx Canada Post Courier Other Drop Off Pick Up" at bounding box center [881, 336] width 295 height 21
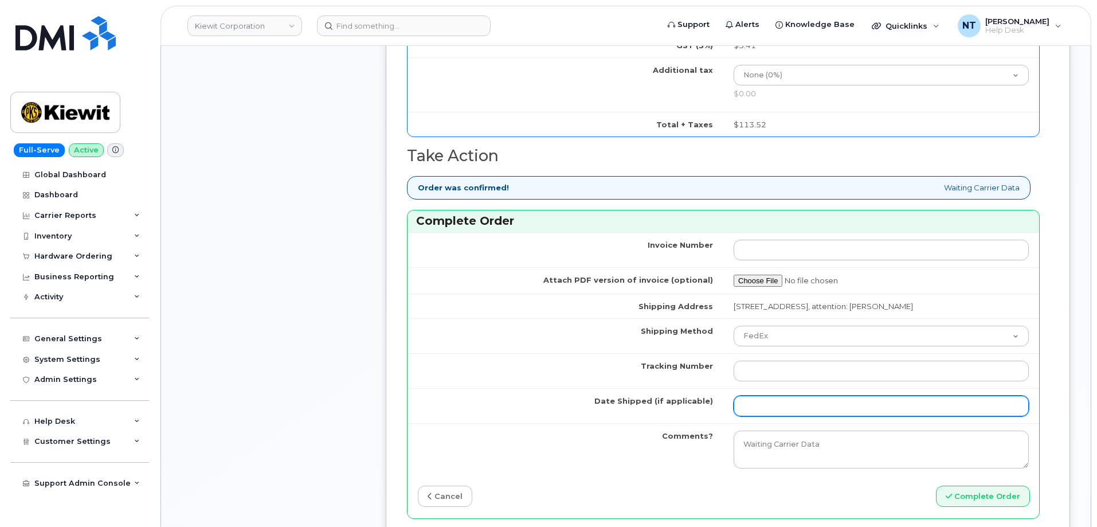
drag, startPoint x: 796, startPoint y: 393, endPoint x: 795, endPoint y: 403, distance: 9.8
click at [796, 394] on td at bounding box center [881, 405] width 316 height 35
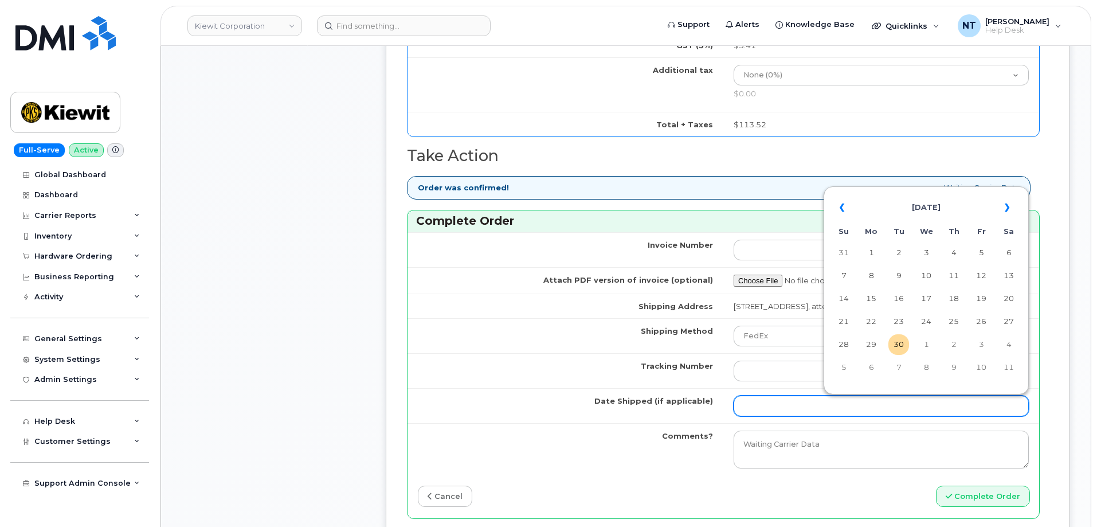
click at [795, 403] on input "Date Shipped (if applicable)" at bounding box center [881, 406] width 295 height 21
click at [901, 350] on td "30" at bounding box center [898, 344] width 21 height 21
type input "[DATE]"
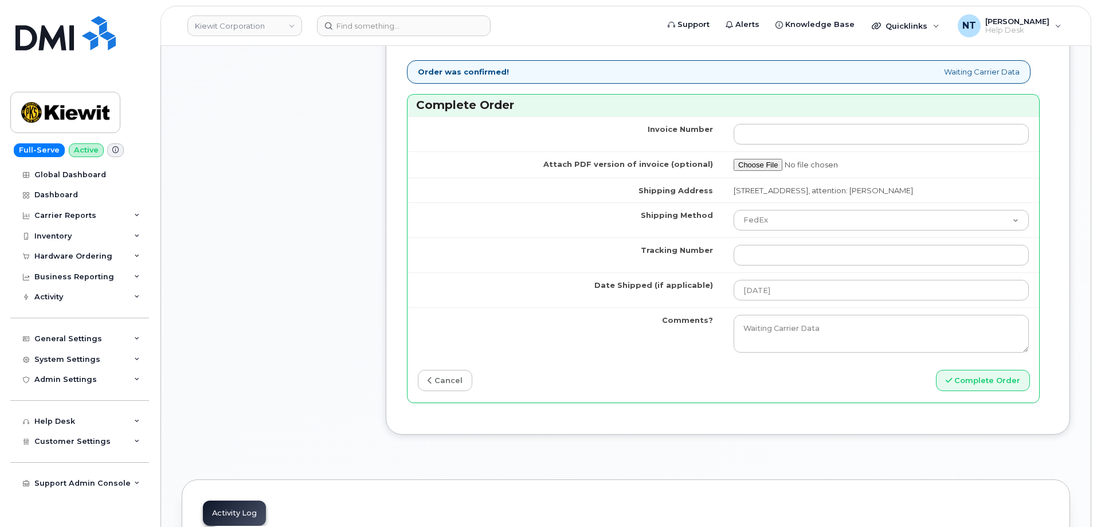
scroll to position [1091, 0]
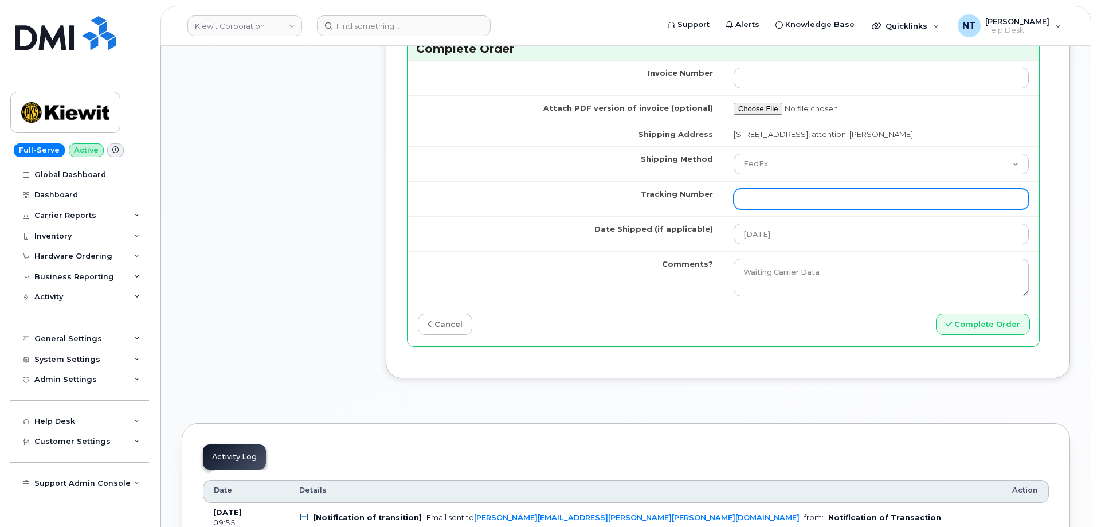
click at [792, 197] on input "Tracking Number" at bounding box center [881, 199] width 295 height 21
paste input "444401120664"
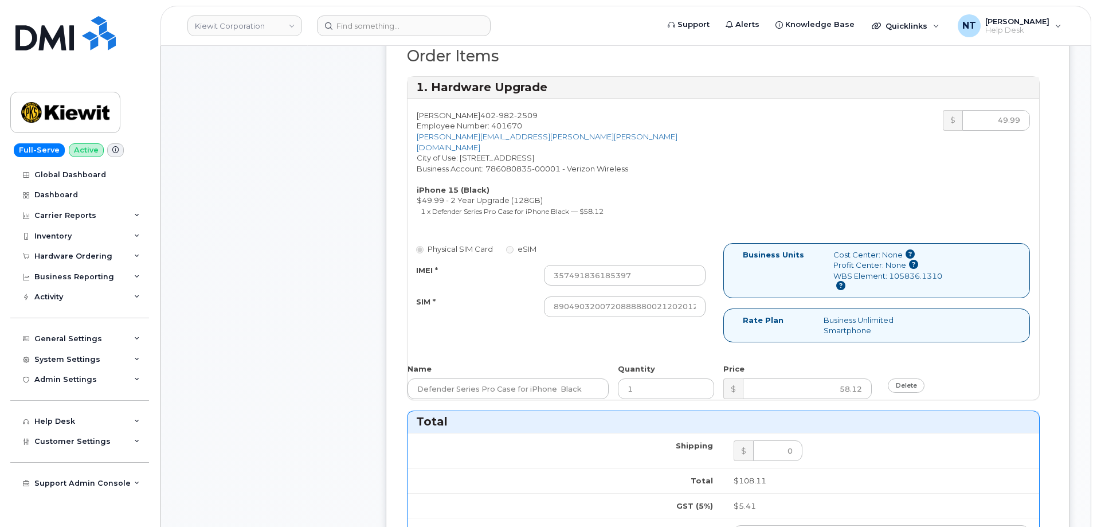
scroll to position [403, 0]
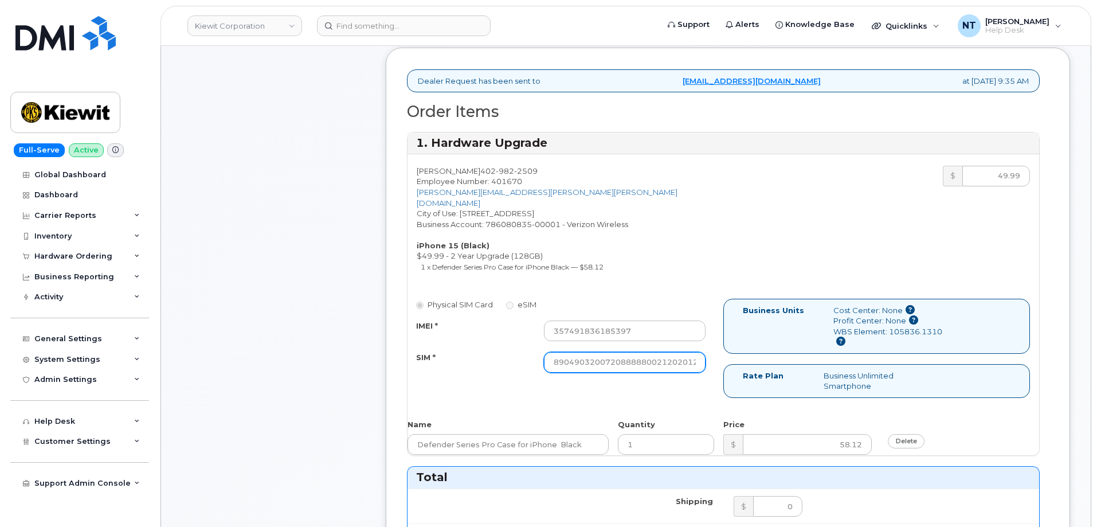
type input "444401120664"
drag, startPoint x: 666, startPoint y: 357, endPoint x: 738, endPoint y: 363, distance: 72.6
click at [738, 363] on div "Physical SIM Card eSIM IMEI * 357491836185397 SIM * 890490320072088888002120201…" at bounding box center [724, 353] width 632 height 109
click at [684, 377] on div "Physical SIM Card eSIM IMEI * 357491836185397 SIM * 890490320072088888002120201…" at bounding box center [724, 353] width 632 height 109
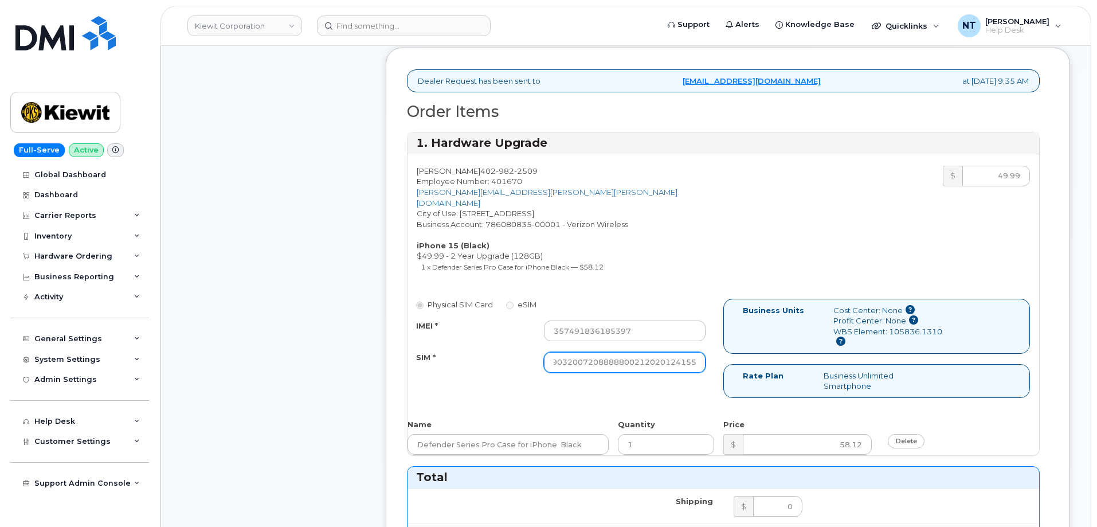
drag, startPoint x: 645, startPoint y: 359, endPoint x: 722, endPoint y: 365, distance: 77.0
click at [722, 365] on div "Physical SIM Card eSIM IMEI * 357491836185397 SIM * 890490320072088888002120201…" at bounding box center [566, 341] width 316 height 85
click at [338, 366] on div "Comments Leave Comment" at bounding box center [273, 451] width 183 height 1263
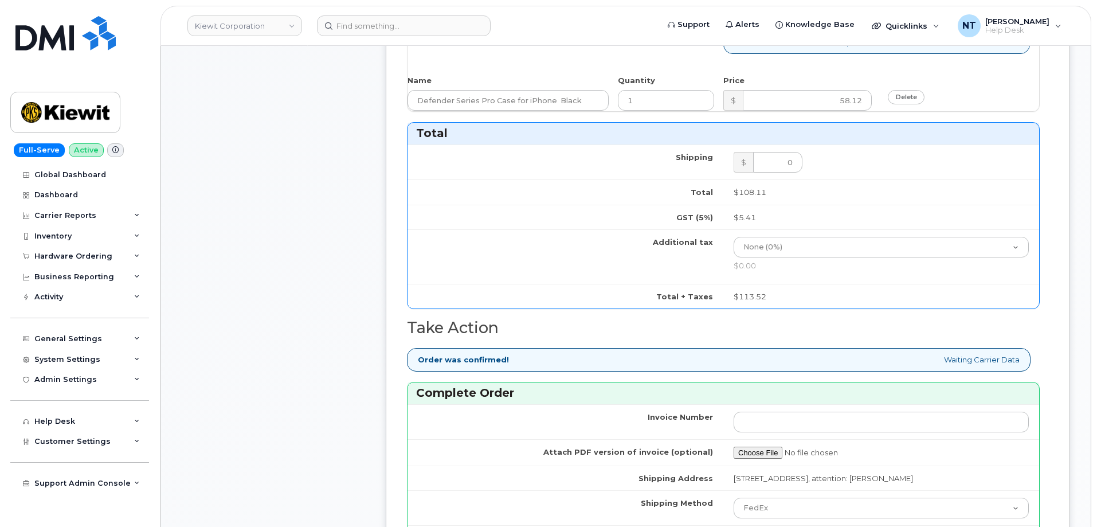
scroll to position [1091, 0]
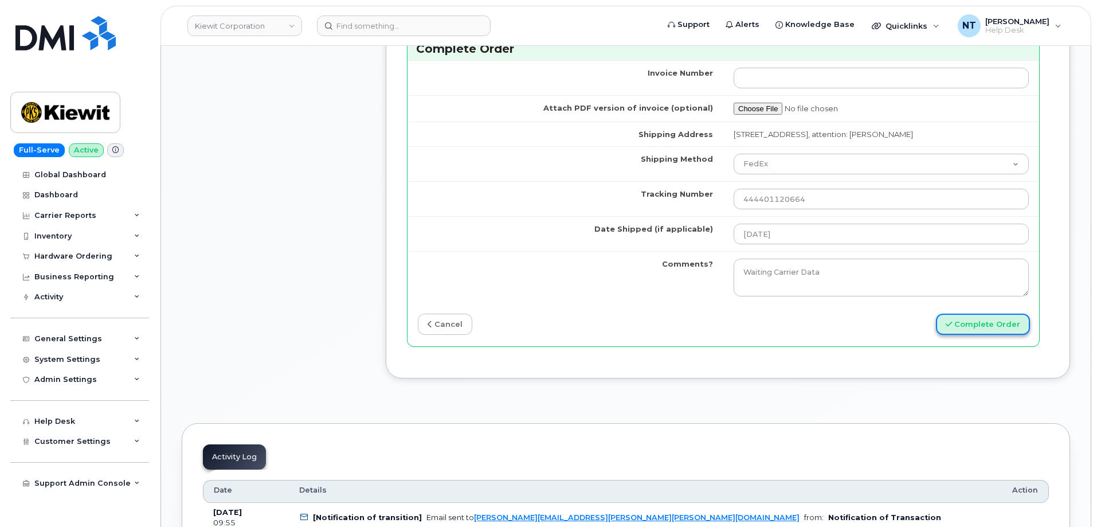
click at [997, 328] on button "Complete Order" at bounding box center [983, 324] width 94 height 21
